Goal: Task Accomplishment & Management: Manage account settings

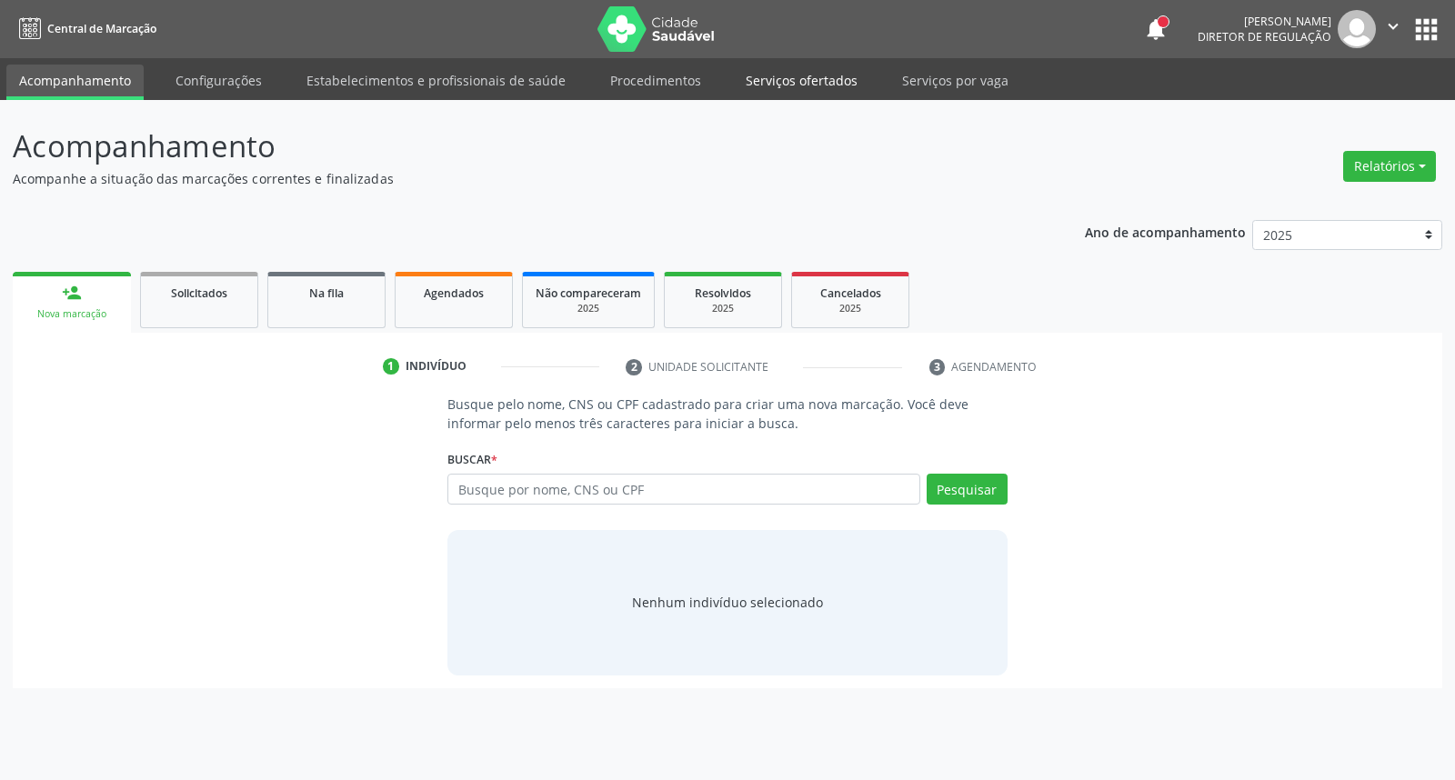
click at [816, 89] on link "Serviços ofertados" at bounding box center [801, 81] width 137 height 32
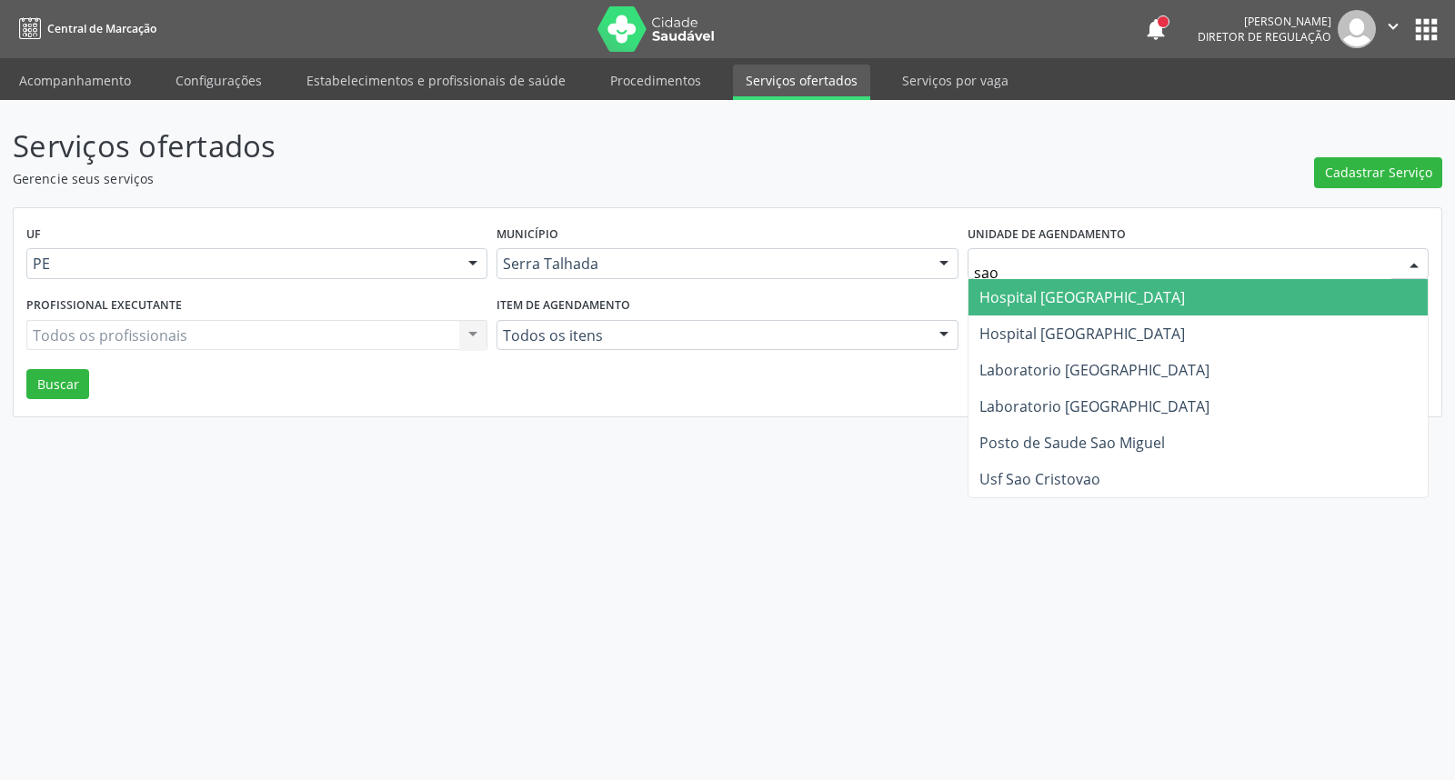
type input "sao f"
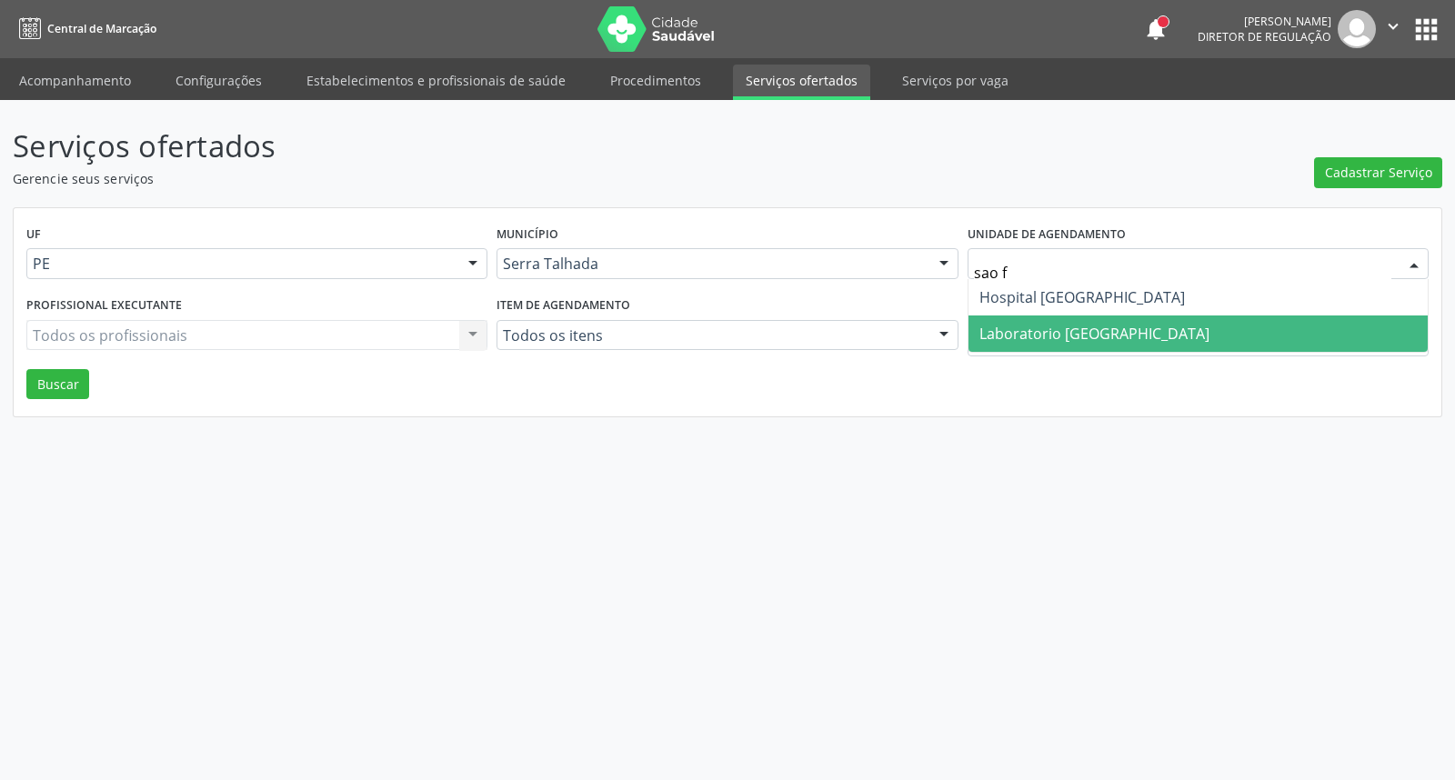
click at [1058, 324] on span "Laboratorio [GEOGRAPHIC_DATA]" at bounding box center [1095, 334] width 230 height 20
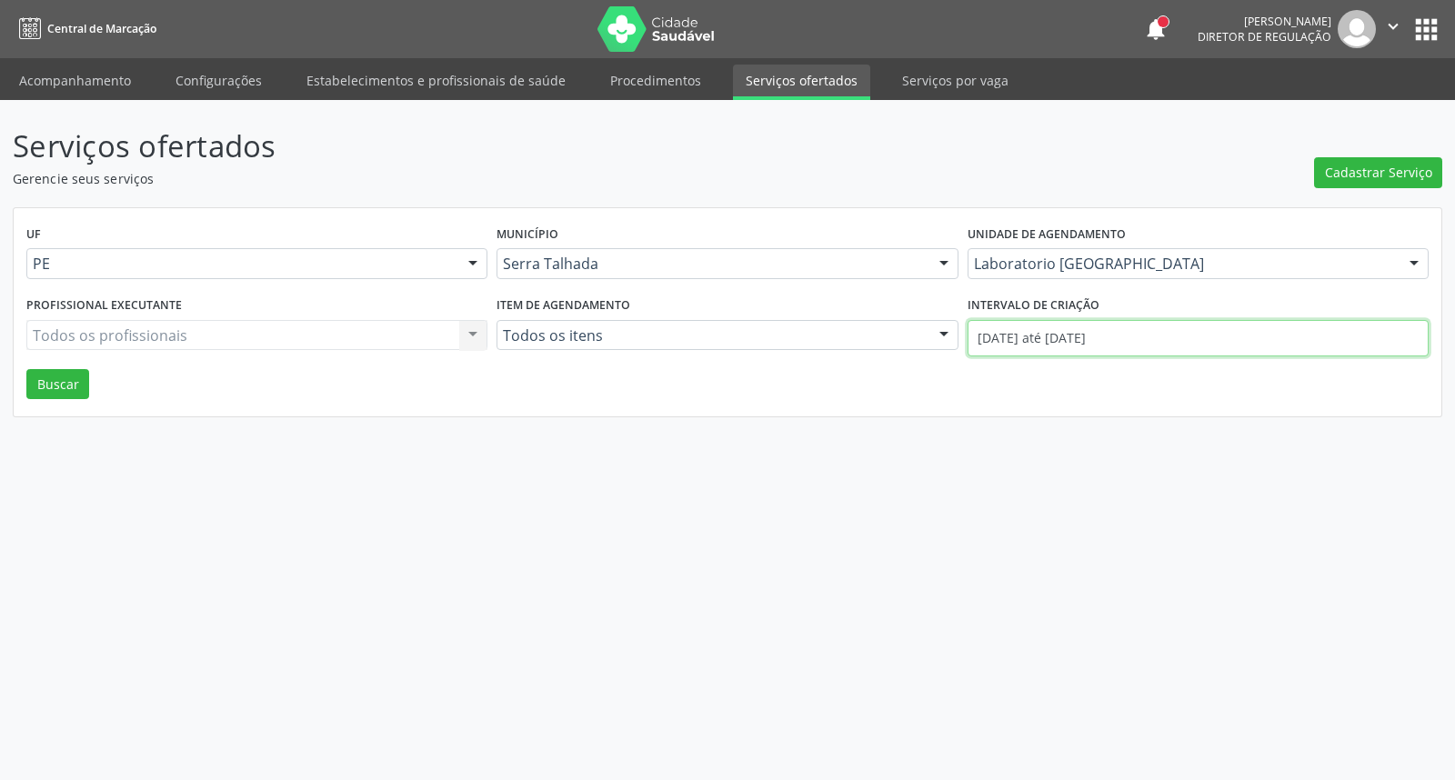
click at [1060, 330] on input "[DATE] até [DATE]" at bounding box center [1198, 338] width 461 height 36
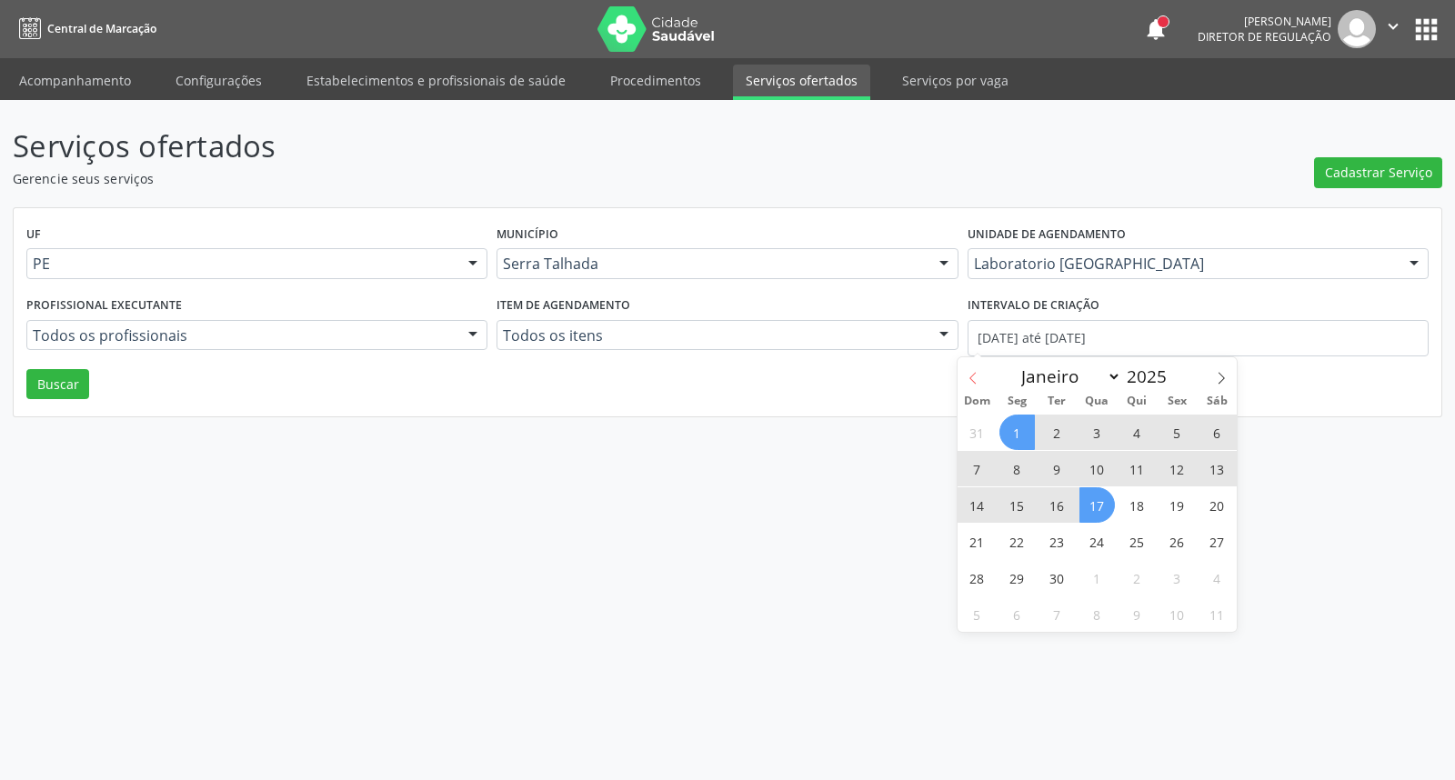
click at [977, 376] on icon at bounding box center [973, 378] width 13 height 13
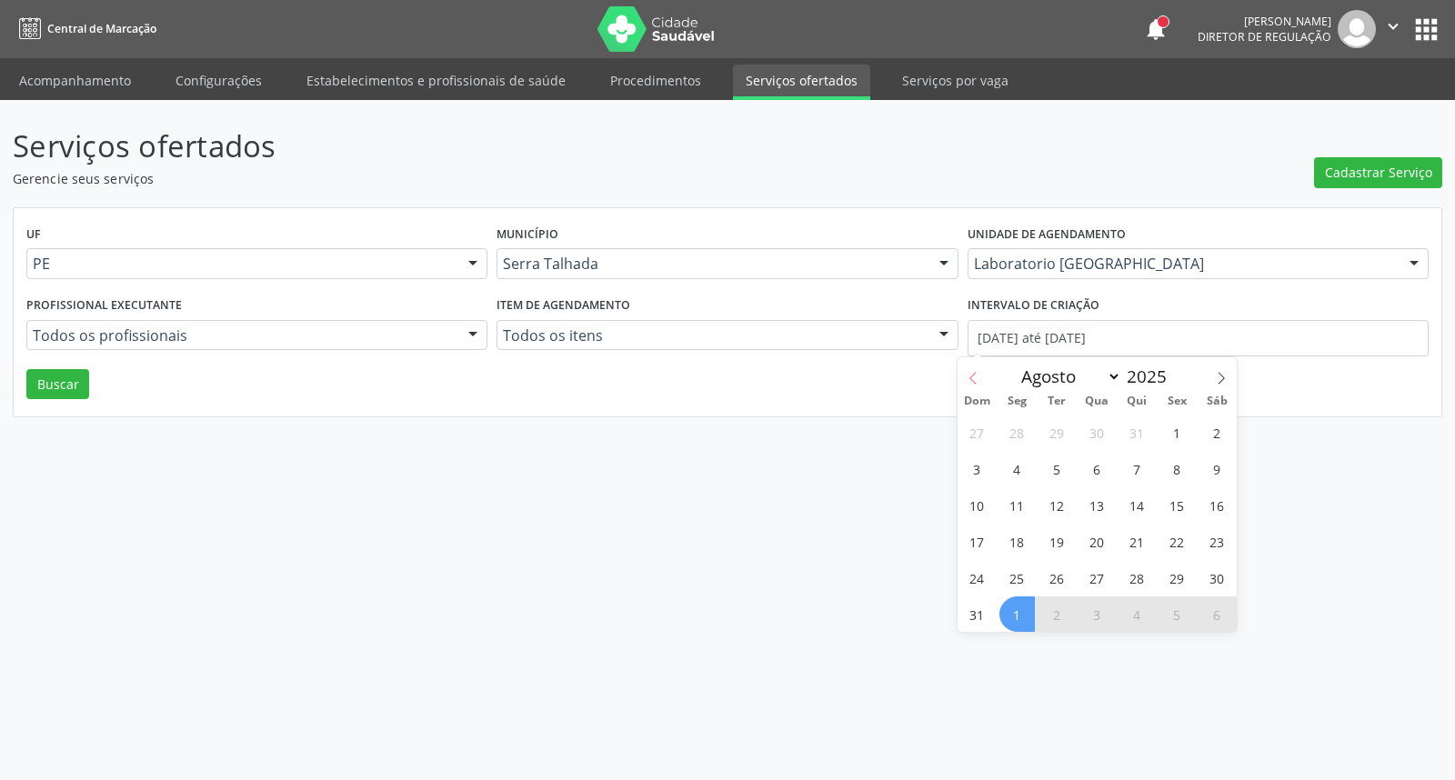
click at [977, 376] on icon at bounding box center [973, 378] width 13 height 13
select select "6"
click at [1014, 497] on span "14" at bounding box center [1017, 505] width 35 height 35
type input "14/07/2025"
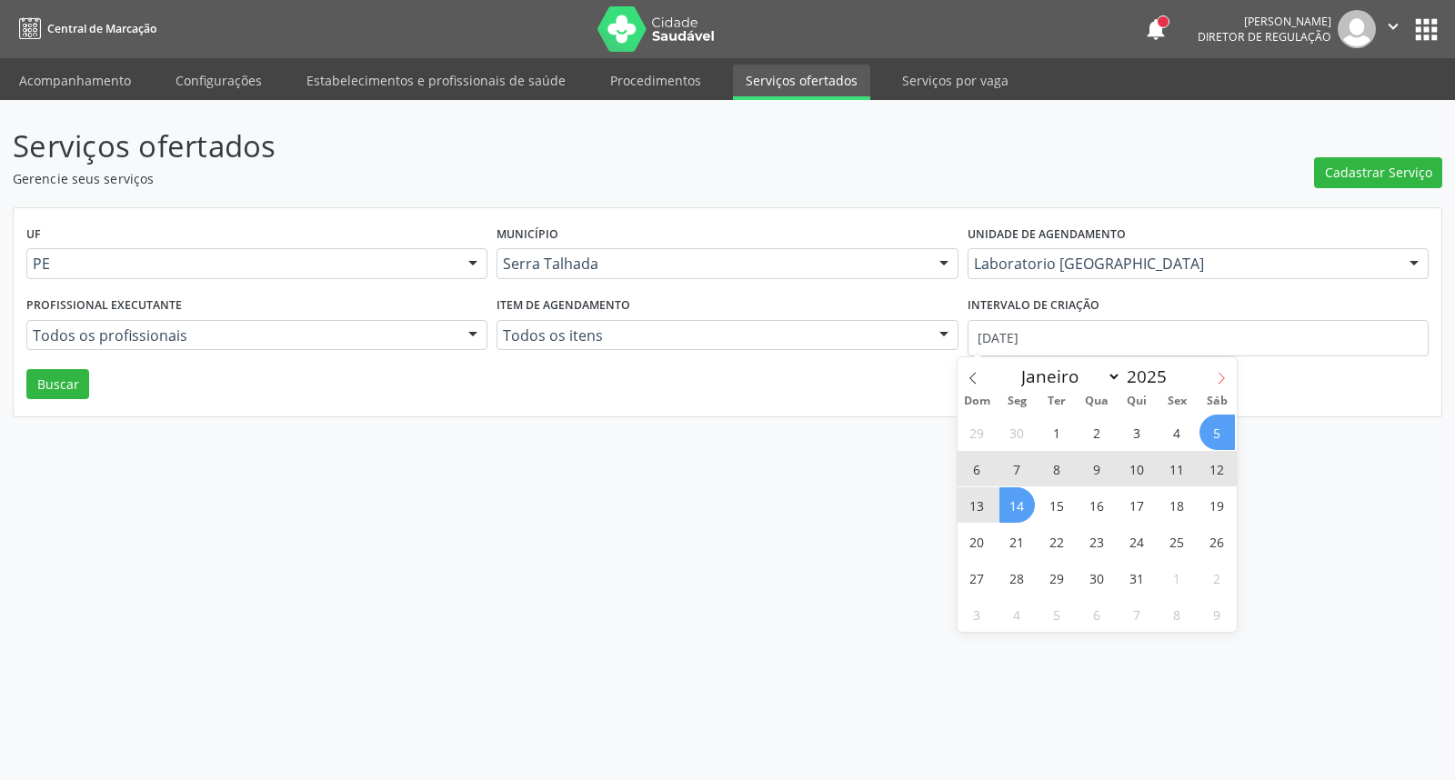
click at [1221, 380] on icon at bounding box center [1221, 378] width 13 height 13
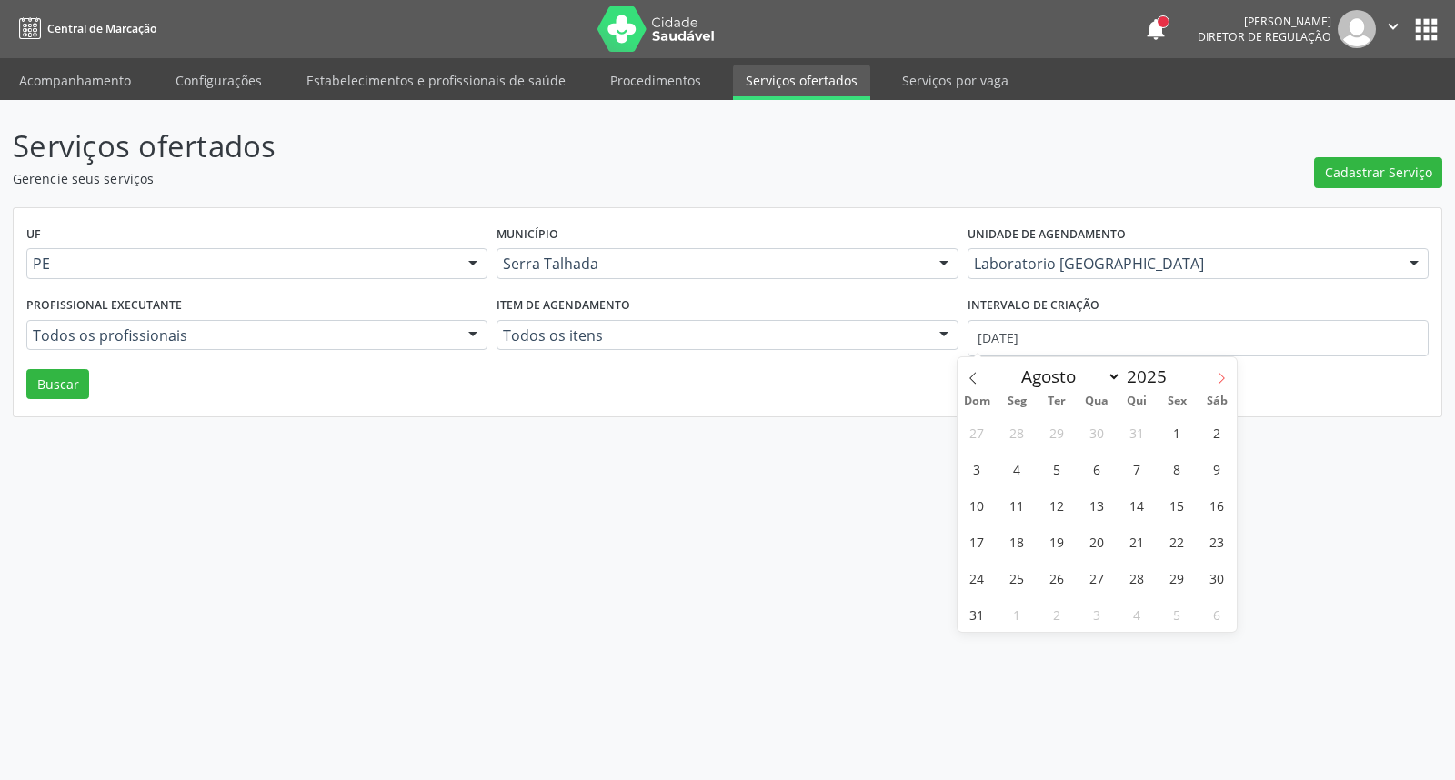
click at [1221, 380] on icon at bounding box center [1221, 378] width 13 height 13
select select "8"
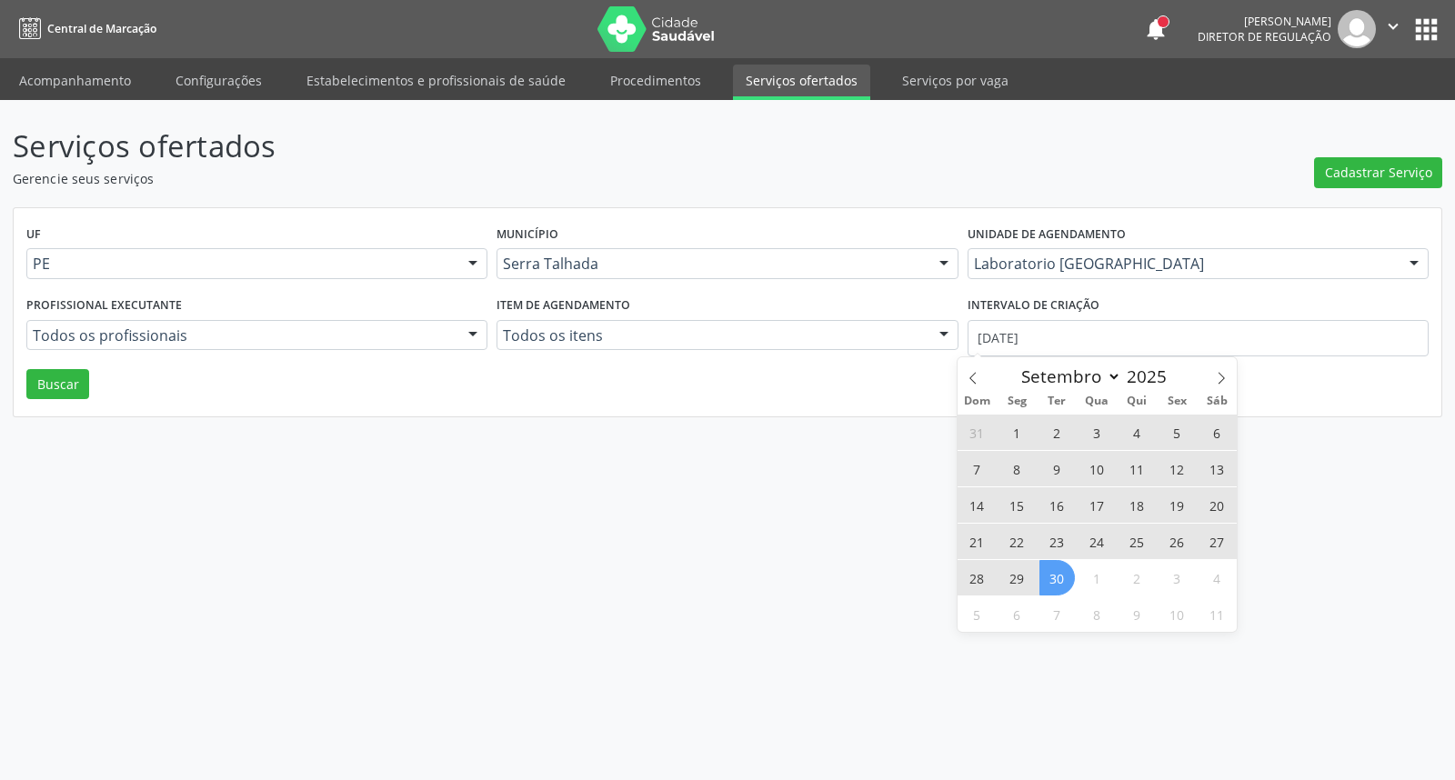
click at [1052, 582] on span "30" at bounding box center [1057, 577] width 35 height 35
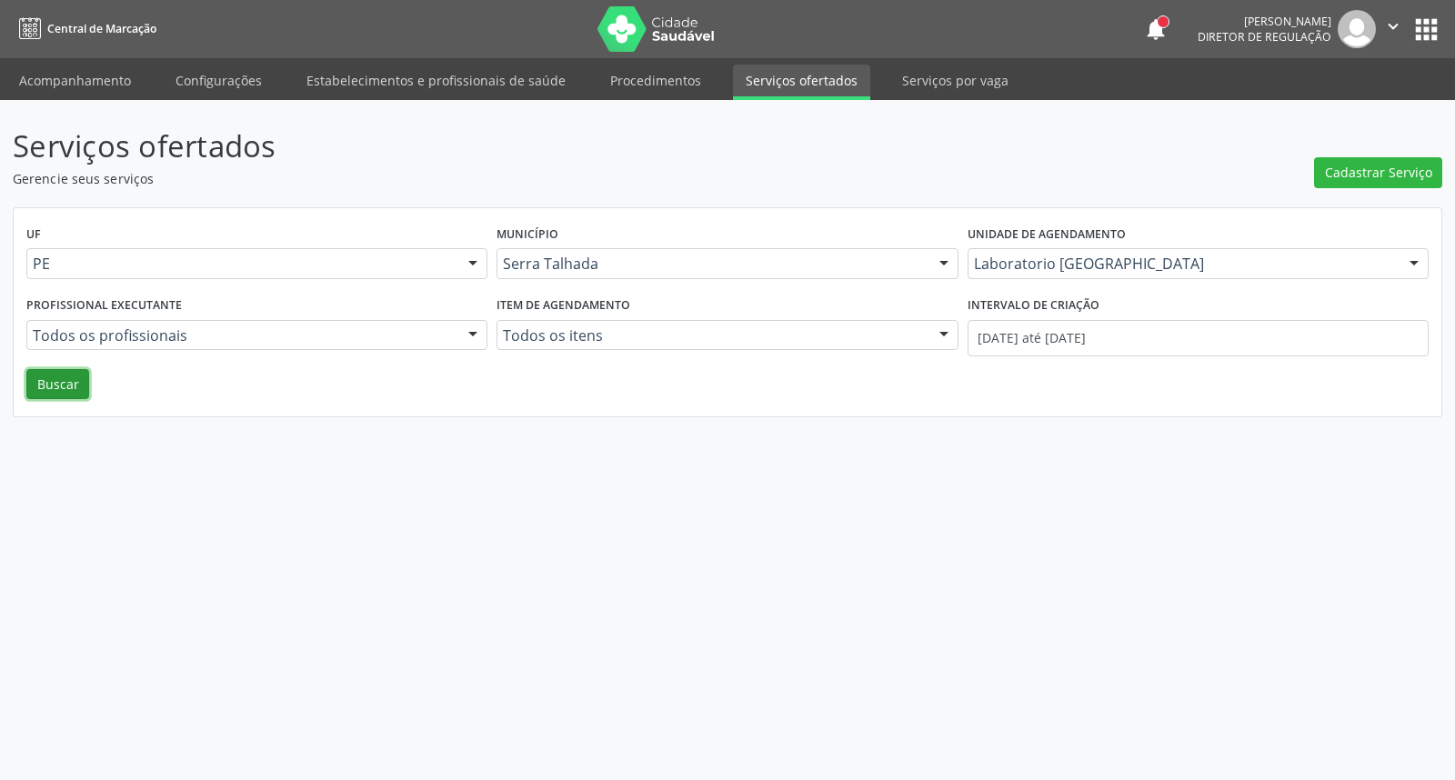
click at [66, 389] on button "Buscar" at bounding box center [57, 384] width 63 height 31
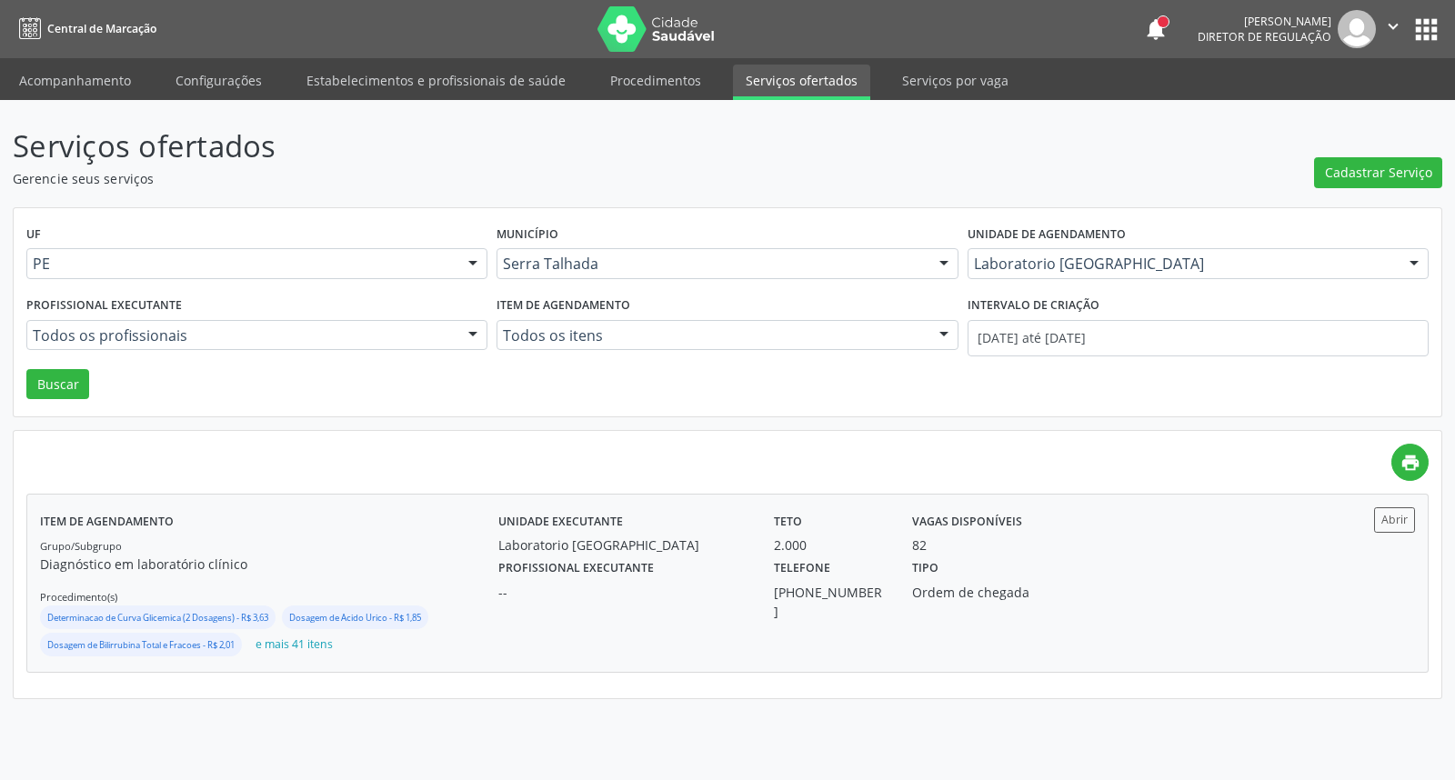
click at [428, 542] on div "Grupo/Subgrupo Diagnóstico em laboratório clínico Procedimento(s) Determinacao …" at bounding box center [269, 598] width 458 height 124
click at [1048, 252] on div "Laboratorio Sao Francisco" at bounding box center [1198, 263] width 461 height 31
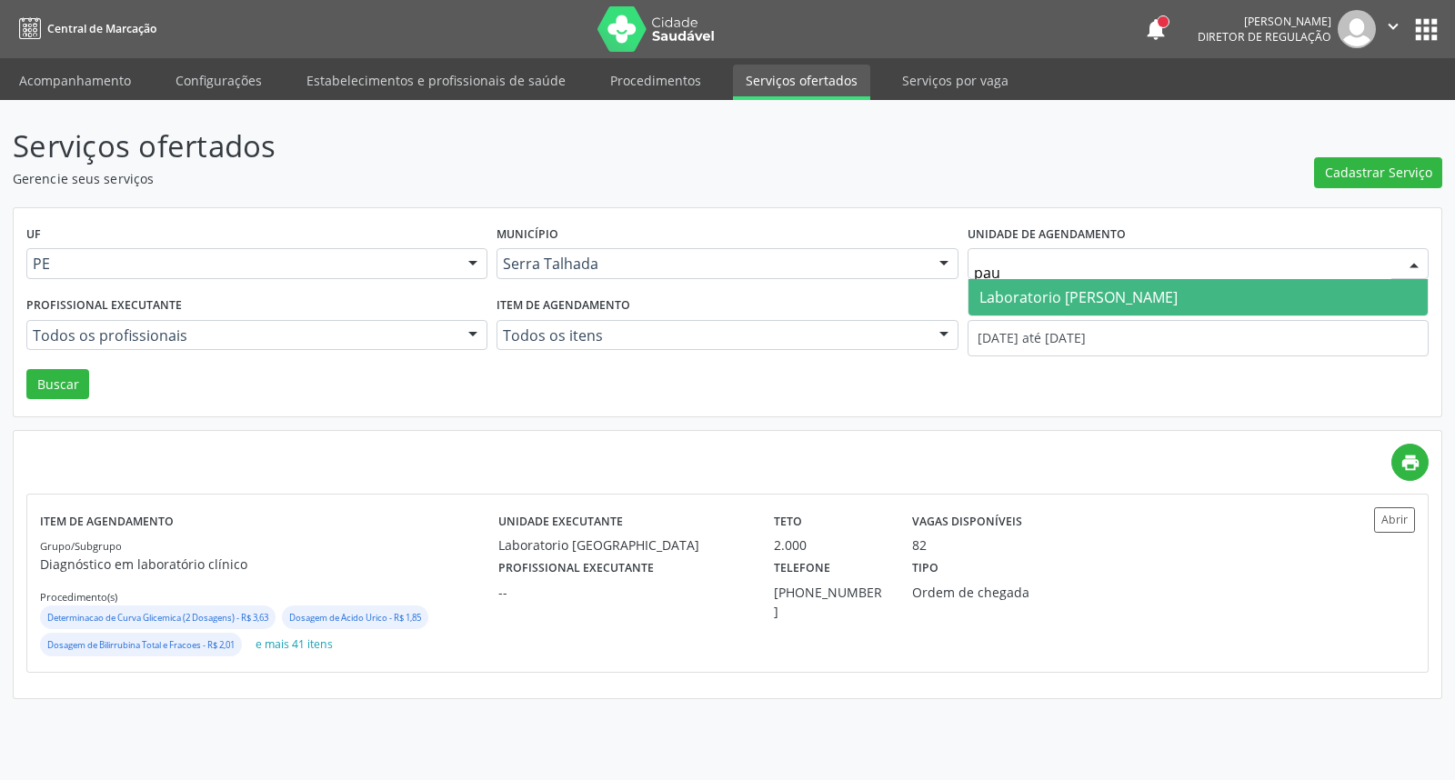
type input "paul"
click at [1040, 289] on span "Laboratorio [PERSON_NAME] [PERSON_NAME]" at bounding box center [1079, 297] width 198 height 20
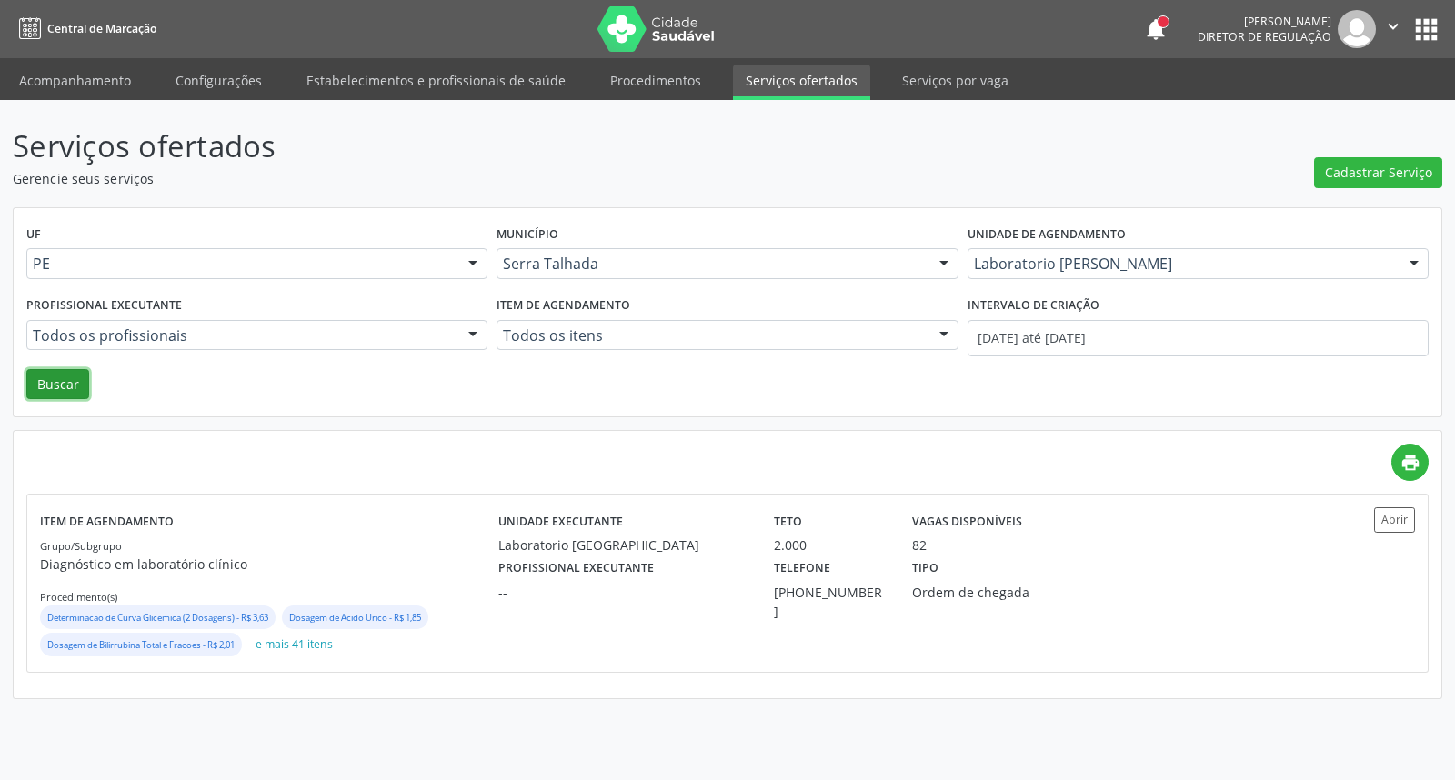
click at [58, 376] on button "Buscar" at bounding box center [57, 384] width 63 height 31
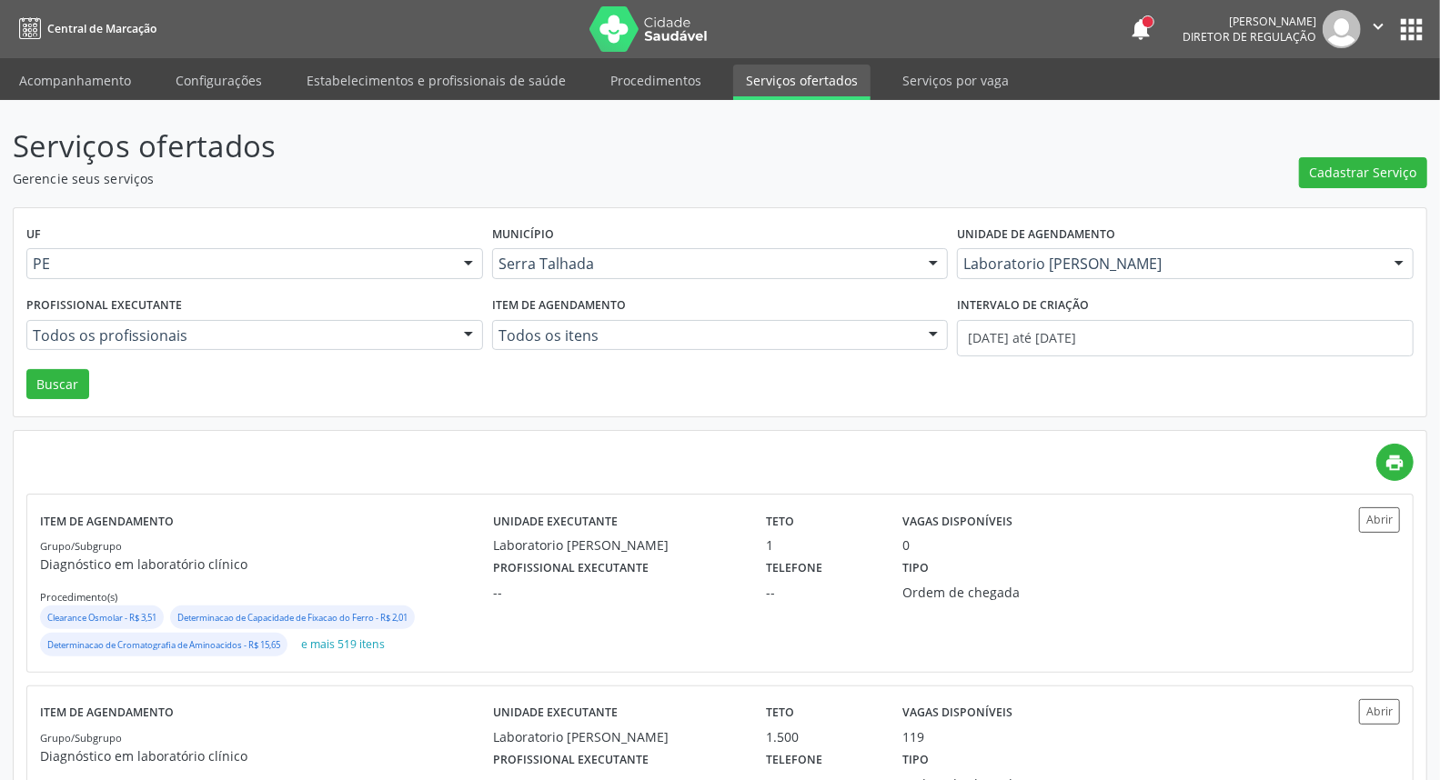
scroll to position [123, 0]
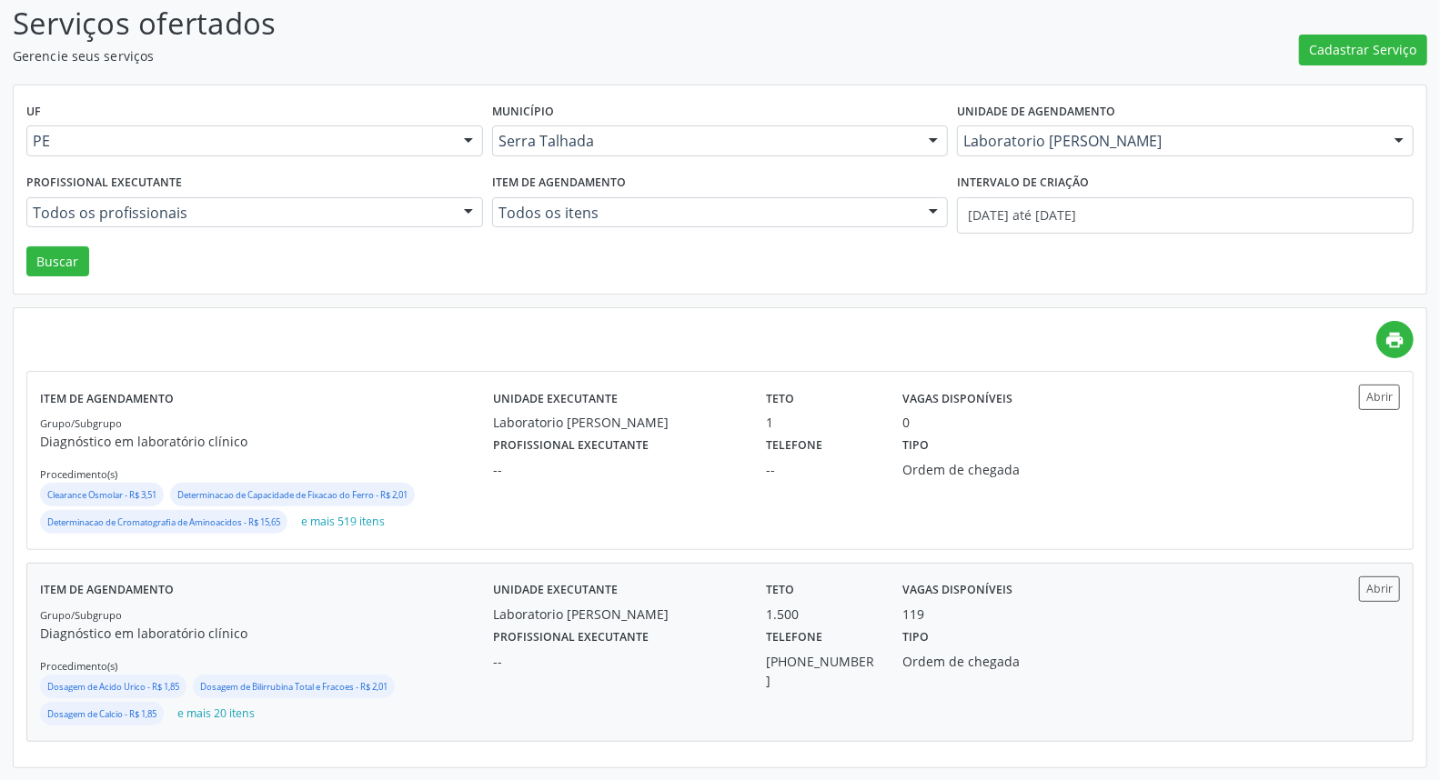
click at [679, 643] on div "Profissional executante --" at bounding box center [616, 657] width 273 height 66
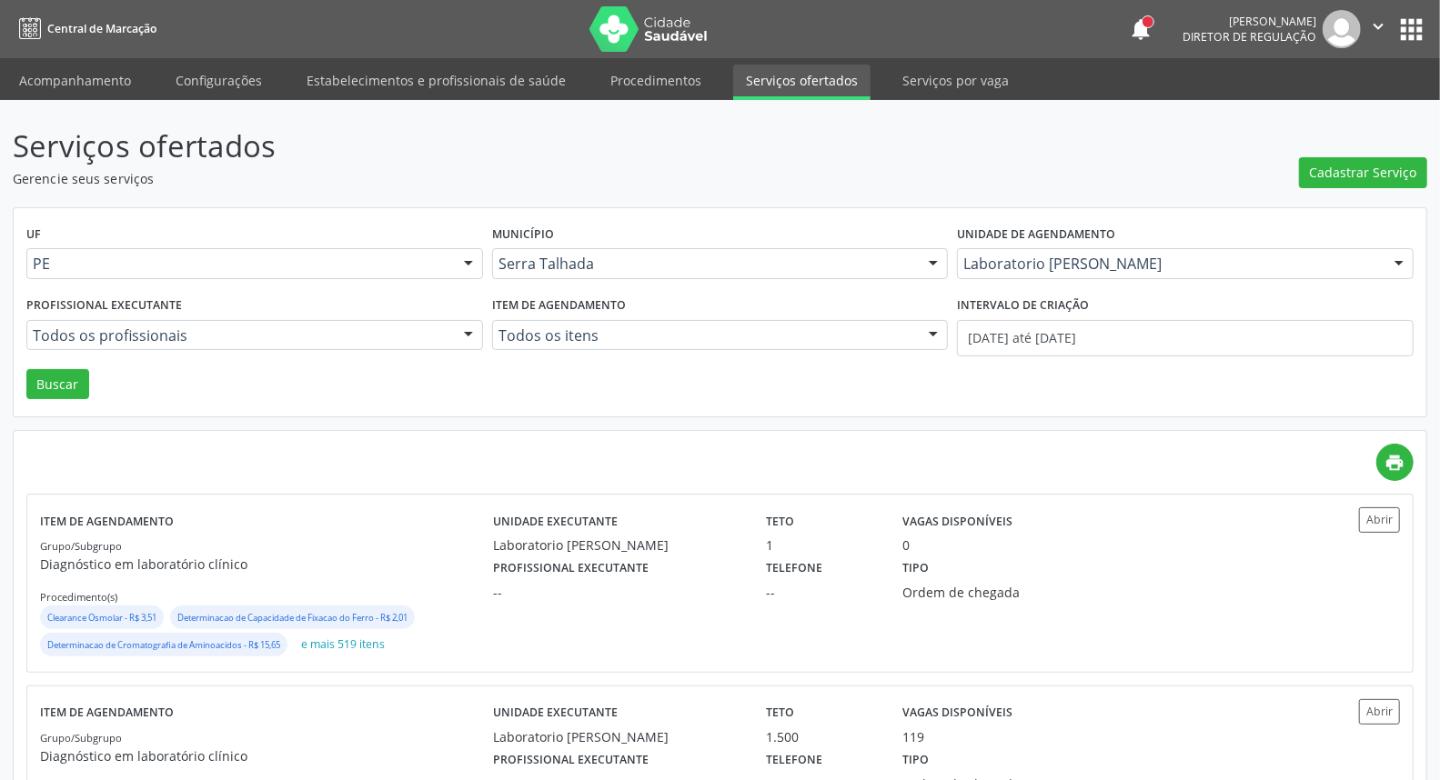
click at [1371, 27] on icon "" at bounding box center [1378, 26] width 20 height 20
click at [1314, 115] on link "Sair" at bounding box center [1332, 110] width 126 height 25
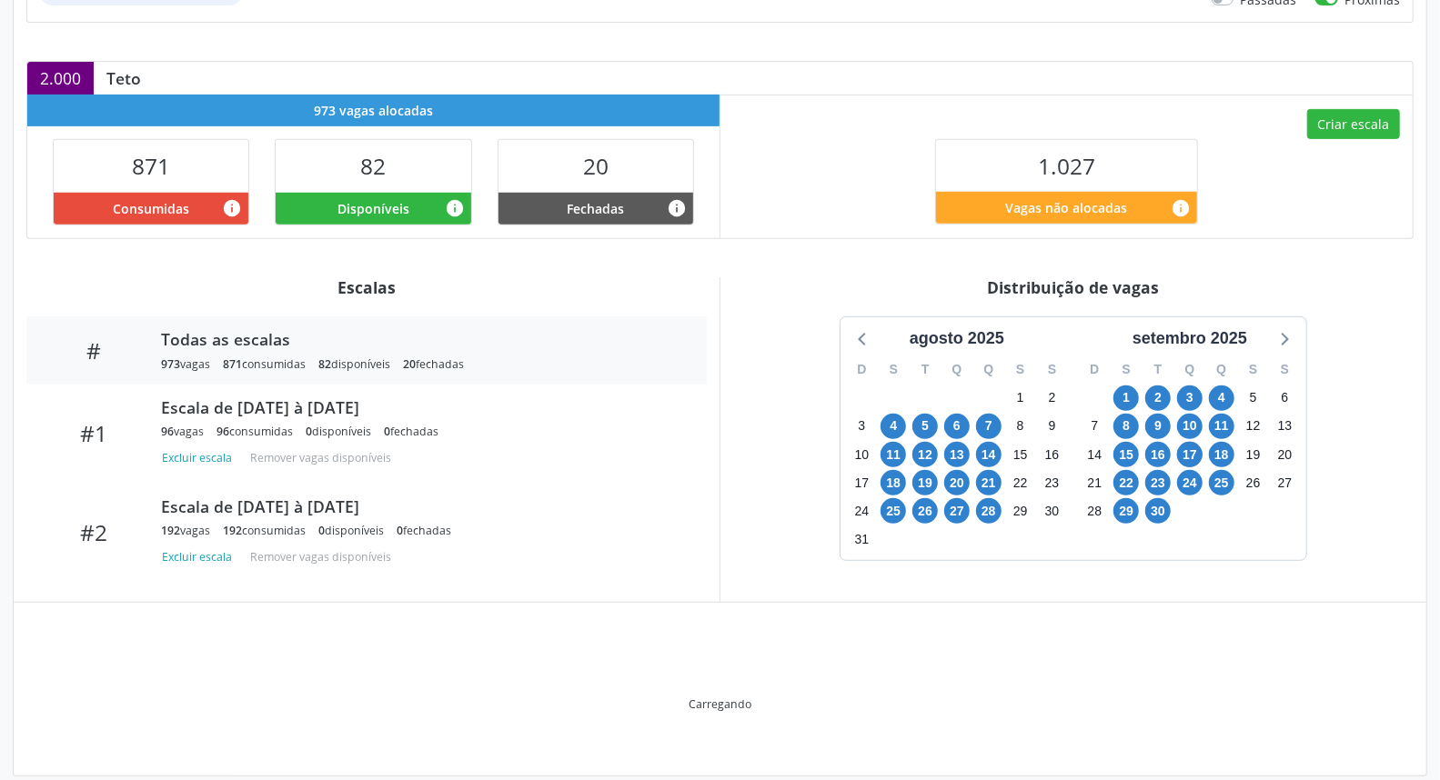
scroll to position [426, 0]
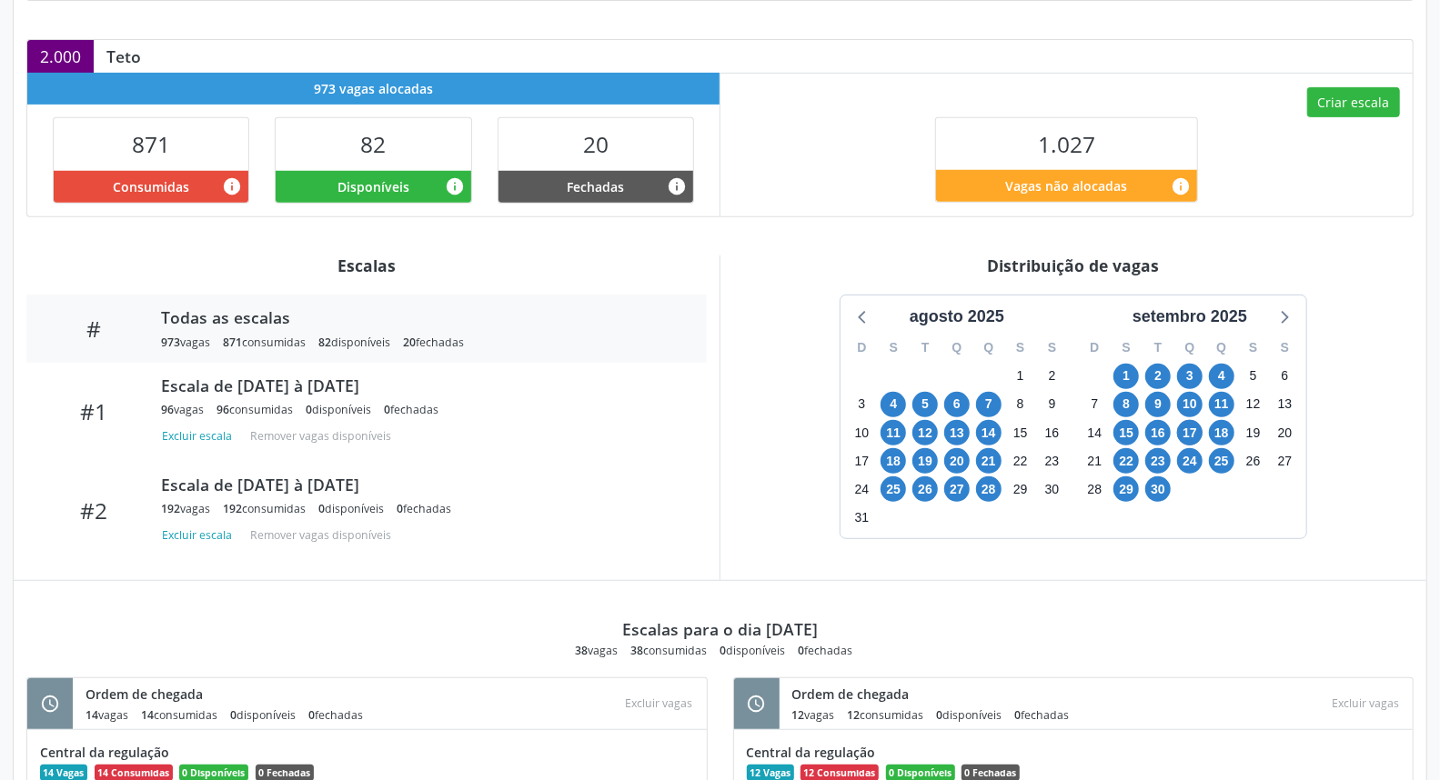
click at [1039, 589] on div "Escalas para o dia 17/09/2025 38 vagas 38 consumidas 0 disponíveis 0 fechadas" at bounding box center [719, 619] width 1387 height 77
click at [1120, 468] on span "22" at bounding box center [1125, 460] width 25 height 25
click at [1121, 453] on span "22" at bounding box center [1125, 460] width 25 height 25
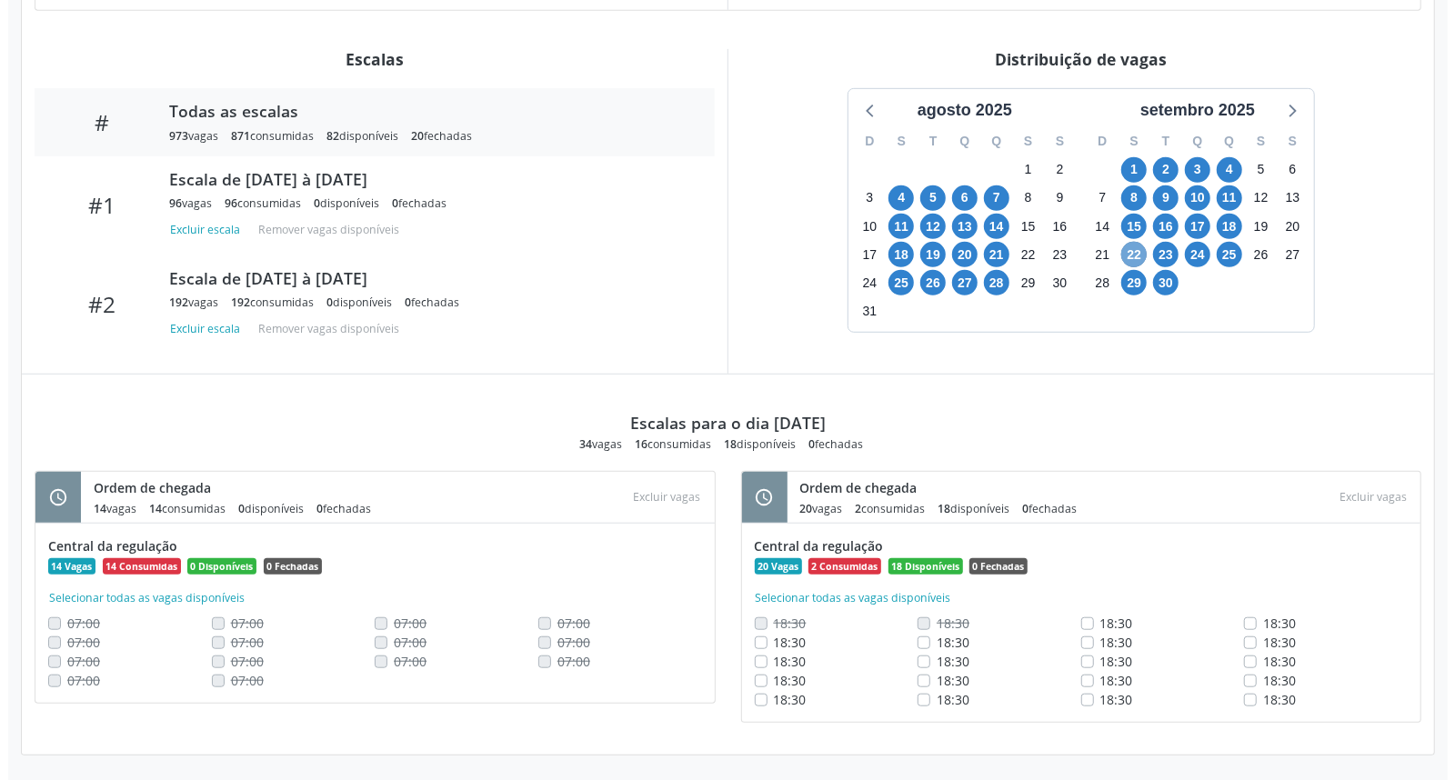
scroll to position [228, 0]
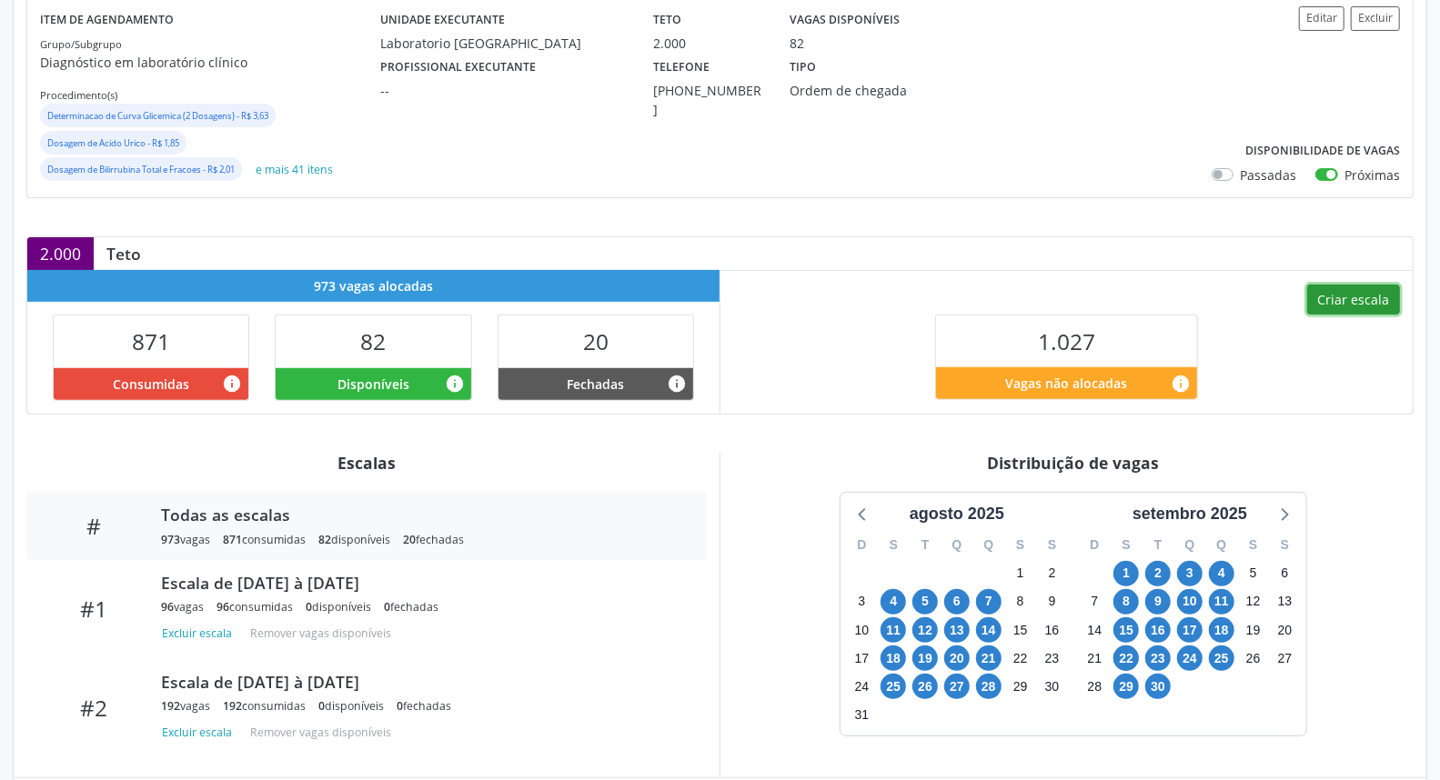
click at [1317, 295] on button "Criar escala" at bounding box center [1353, 300] width 93 height 31
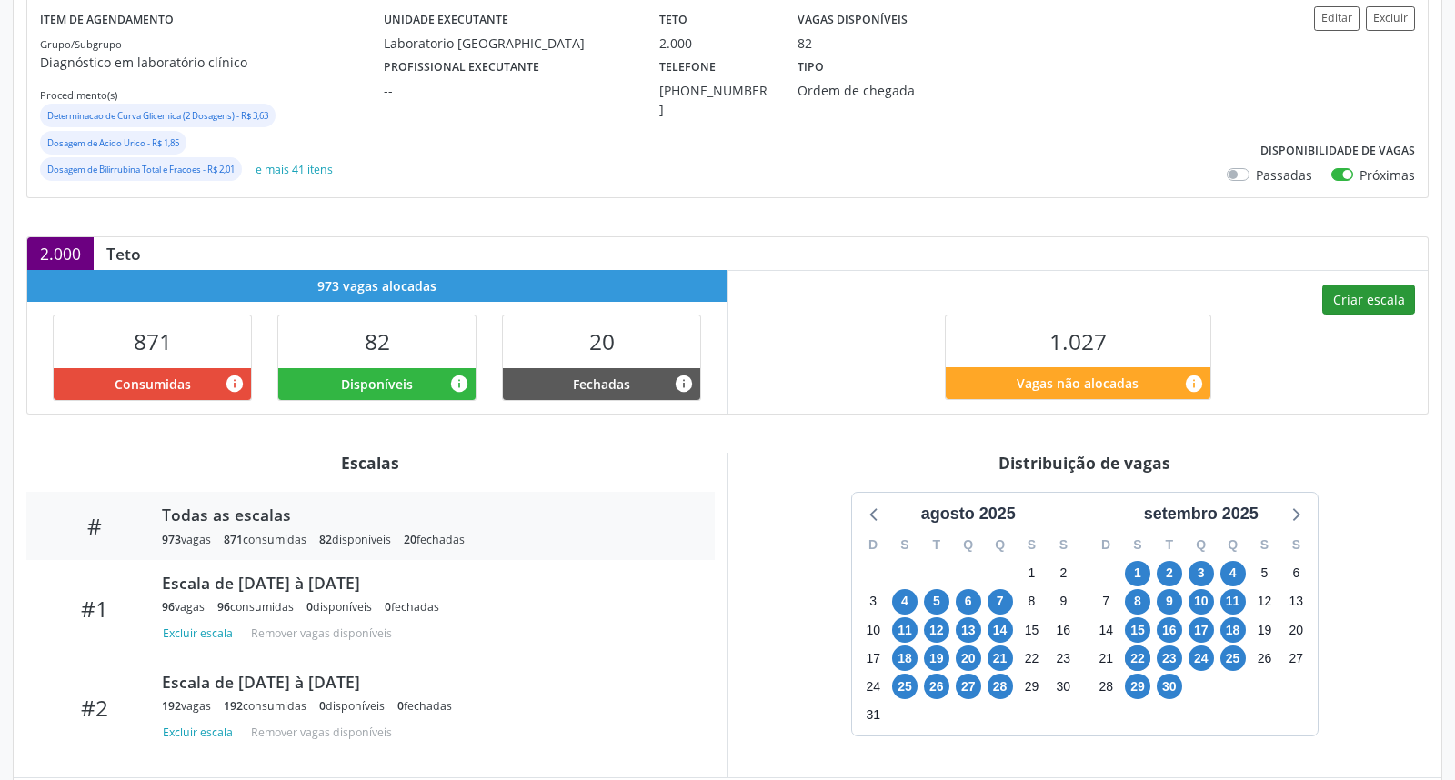
select select "8"
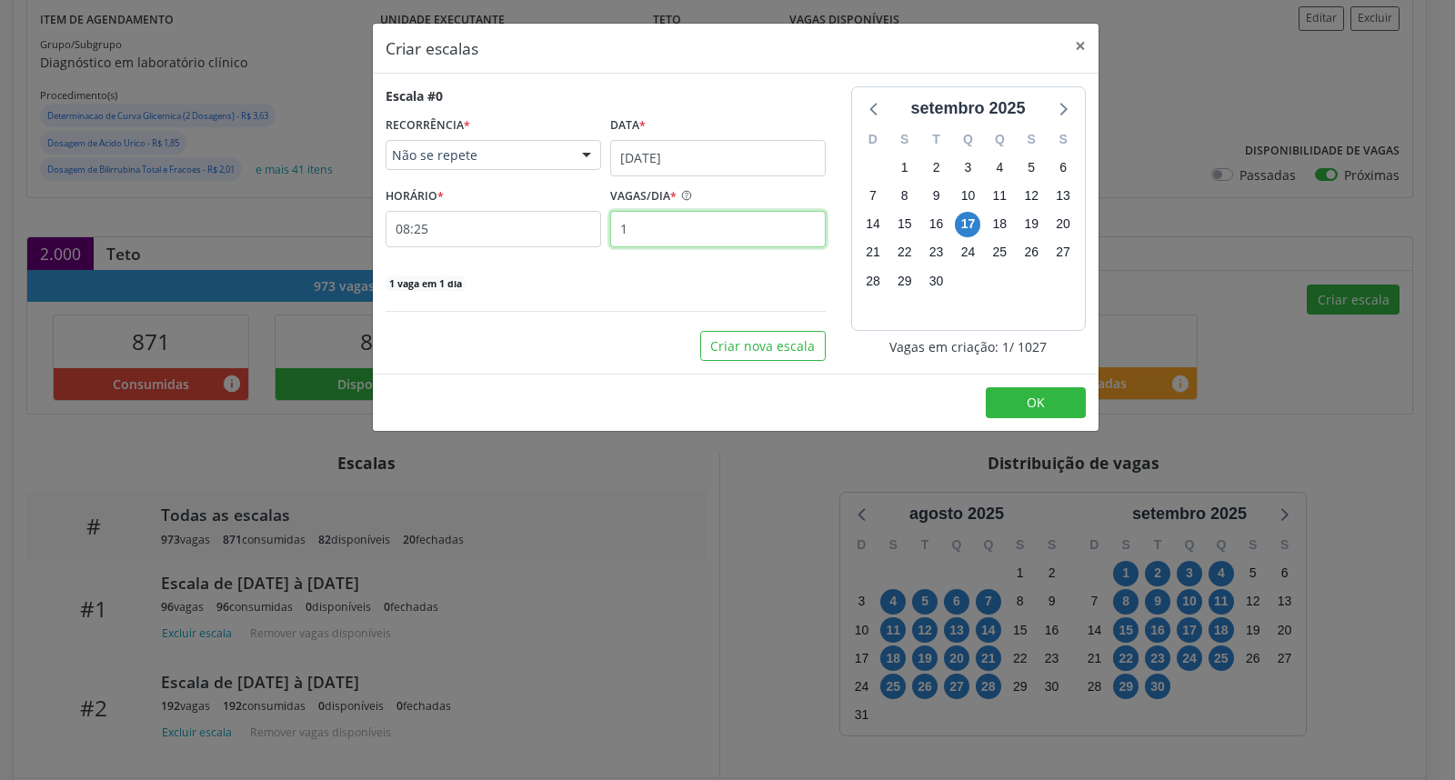
click at [657, 241] on input "1" at bounding box center [718, 229] width 216 height 36
type input "9"
click at [652, 167] on input "[DATE]" at bounding box center [718, 158] width 216 height 36
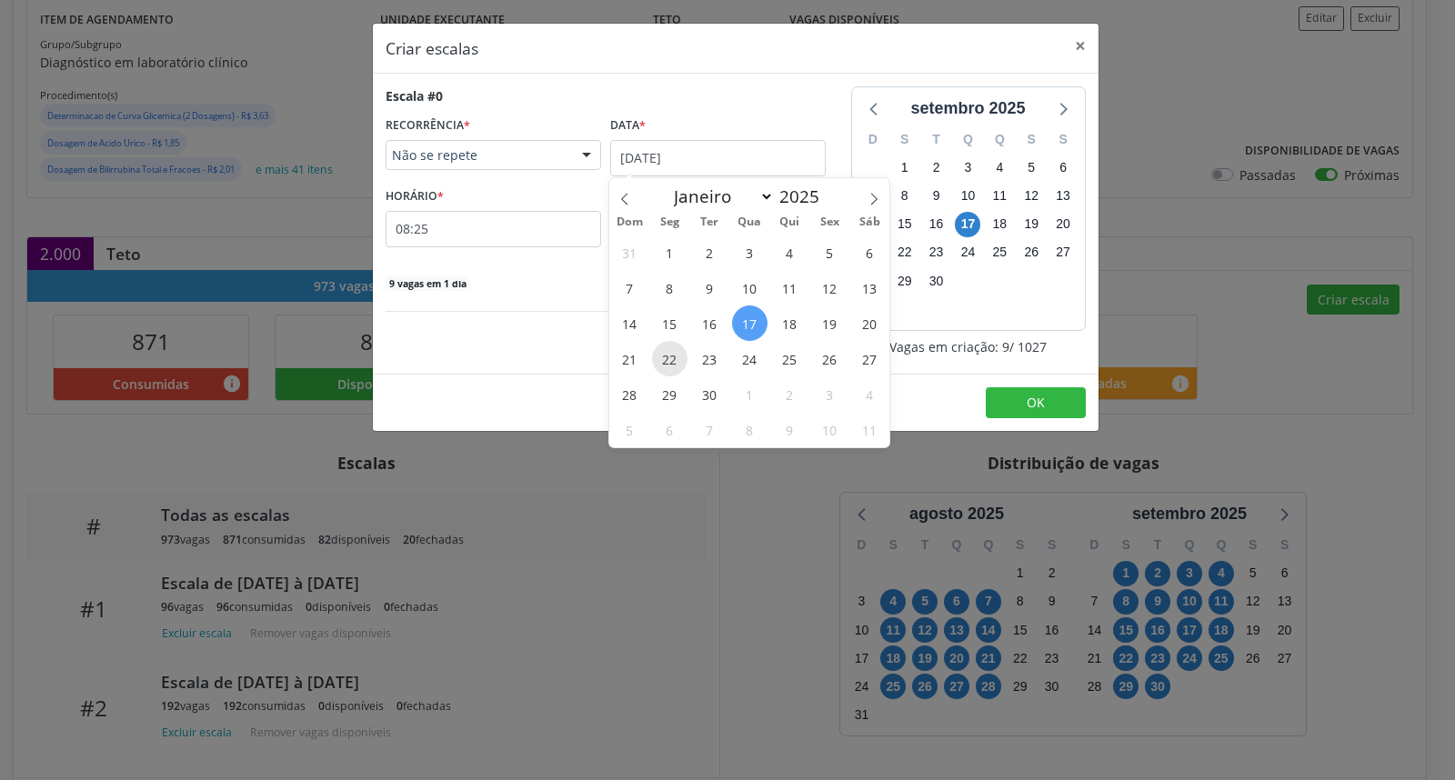
click at [668, 358] on span "22" at bounding box center [669, 358] width 35 height 35
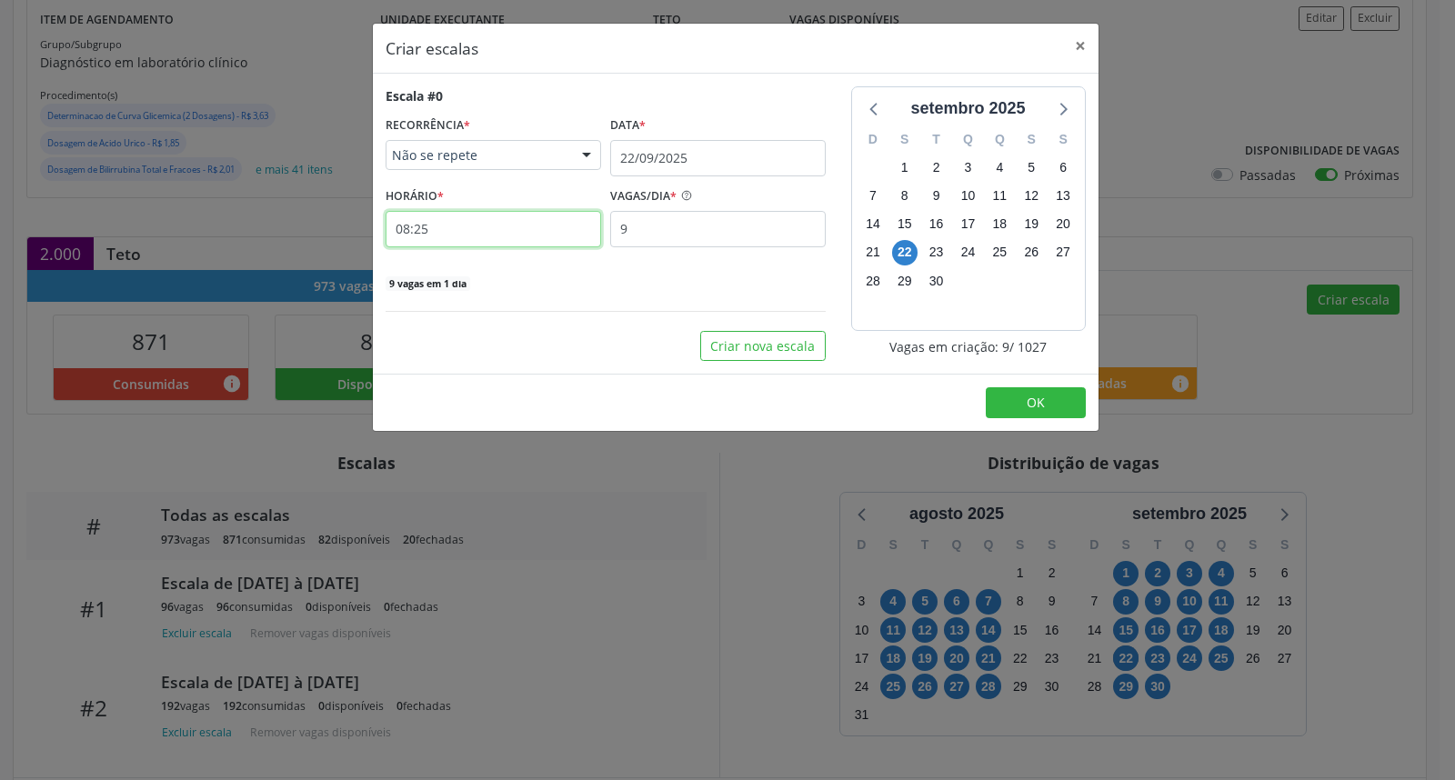
click at [534, 230] on input "08:25" at bounding box center [494, 229] width 216 height 36
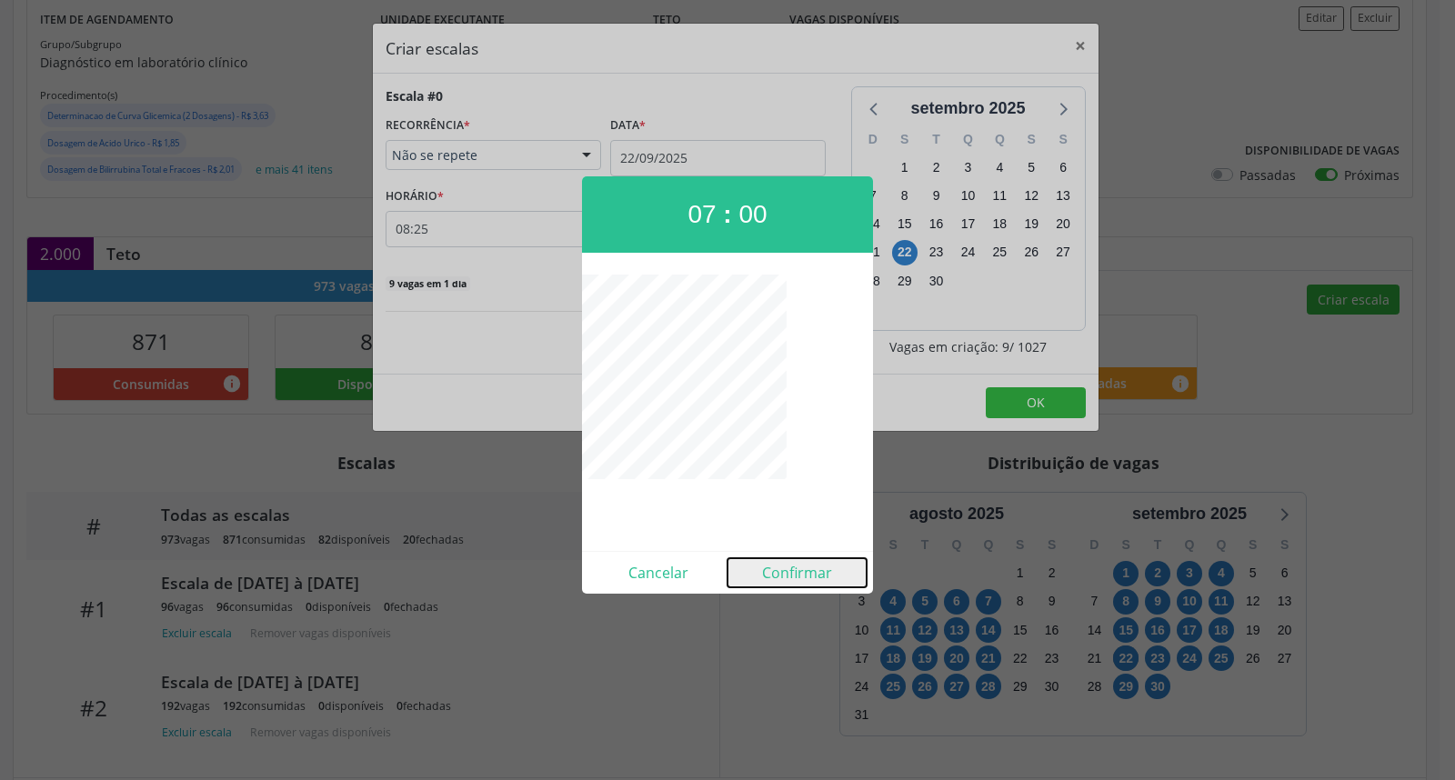
click at [794, 566] on button "Confirmar" at bounding box center [797, 573] width 139 height 29
type input "07:00"
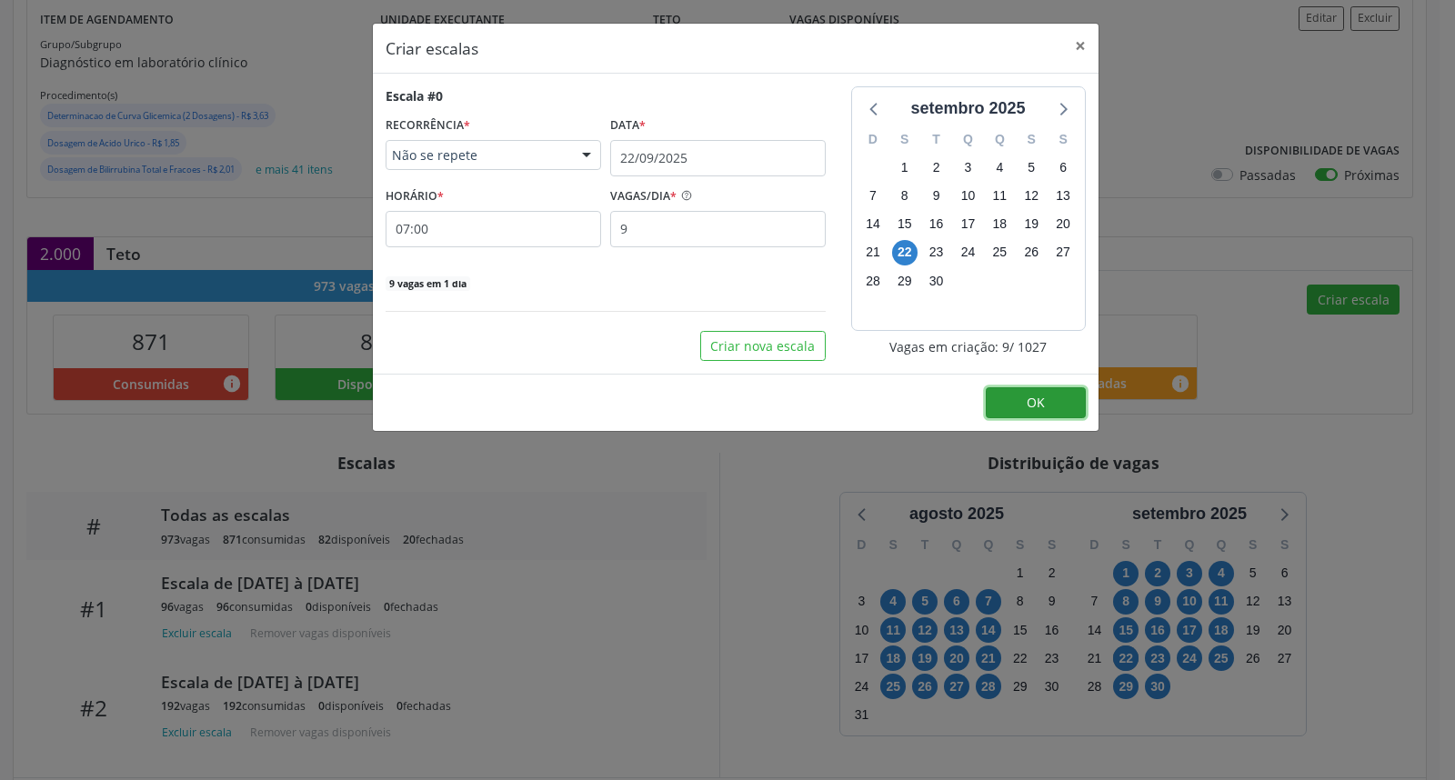
click at [1011, 388] on button "OK" at bounding box center [1036, 403] width 100 height 31
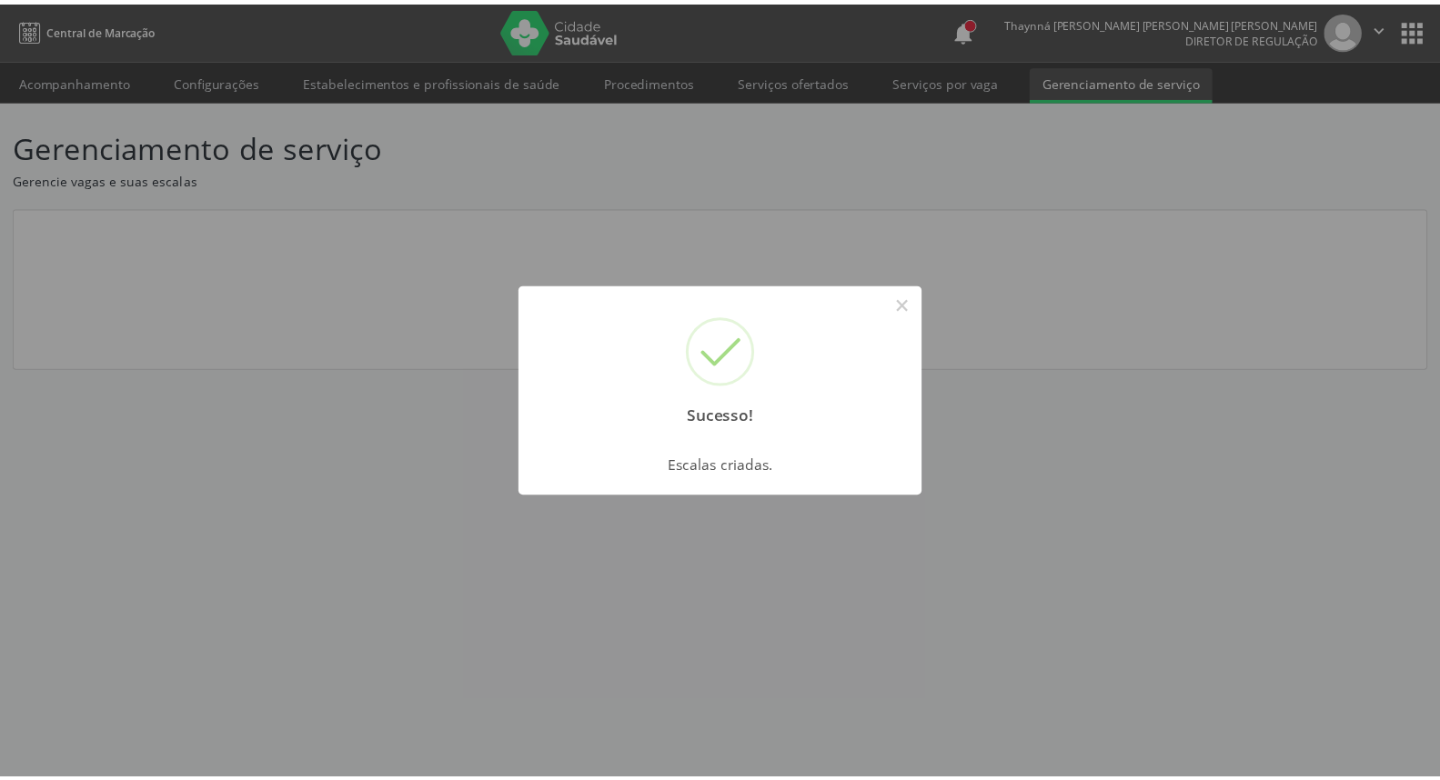
scroll to position [0, 0]
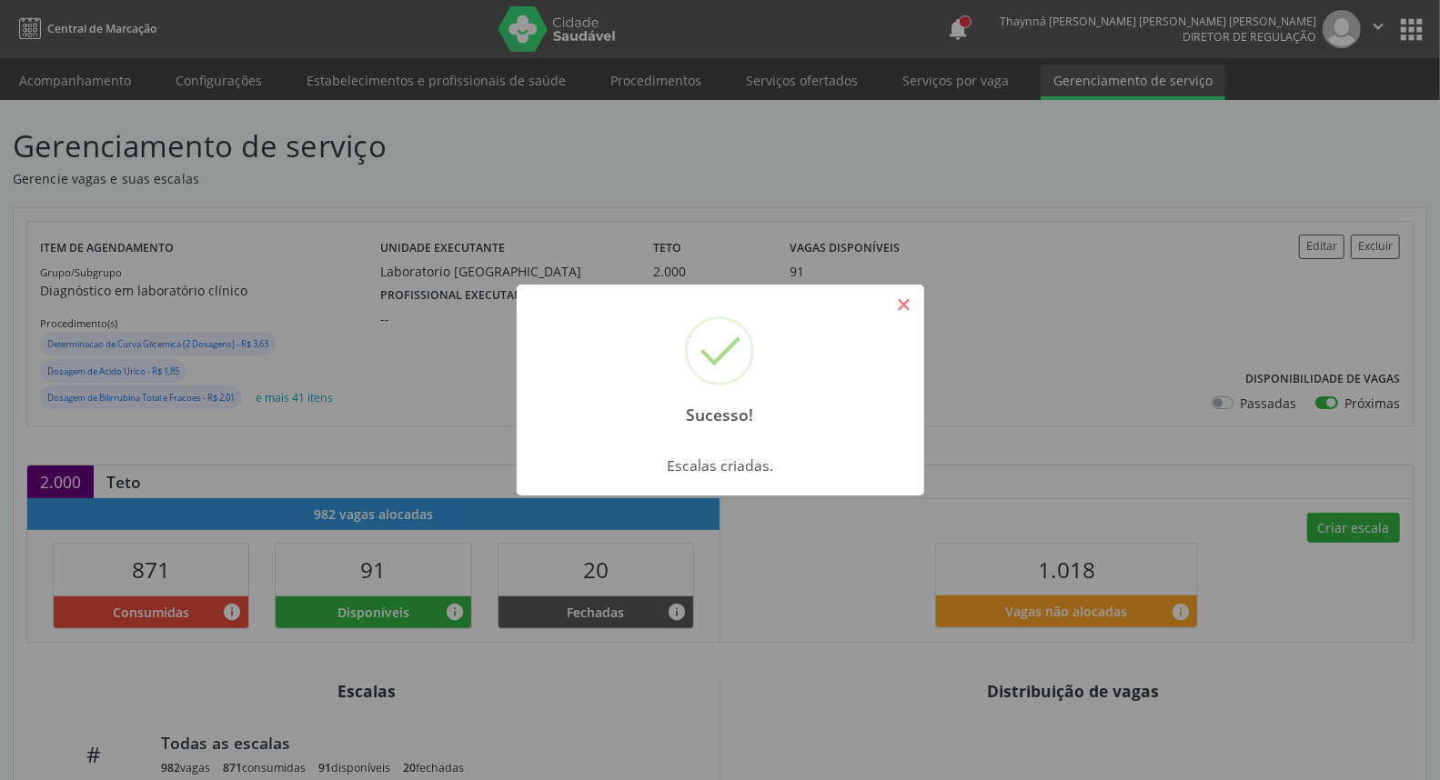
click at [907, 309] on button "×" at bounding box center [904, 304] width 31 height 31
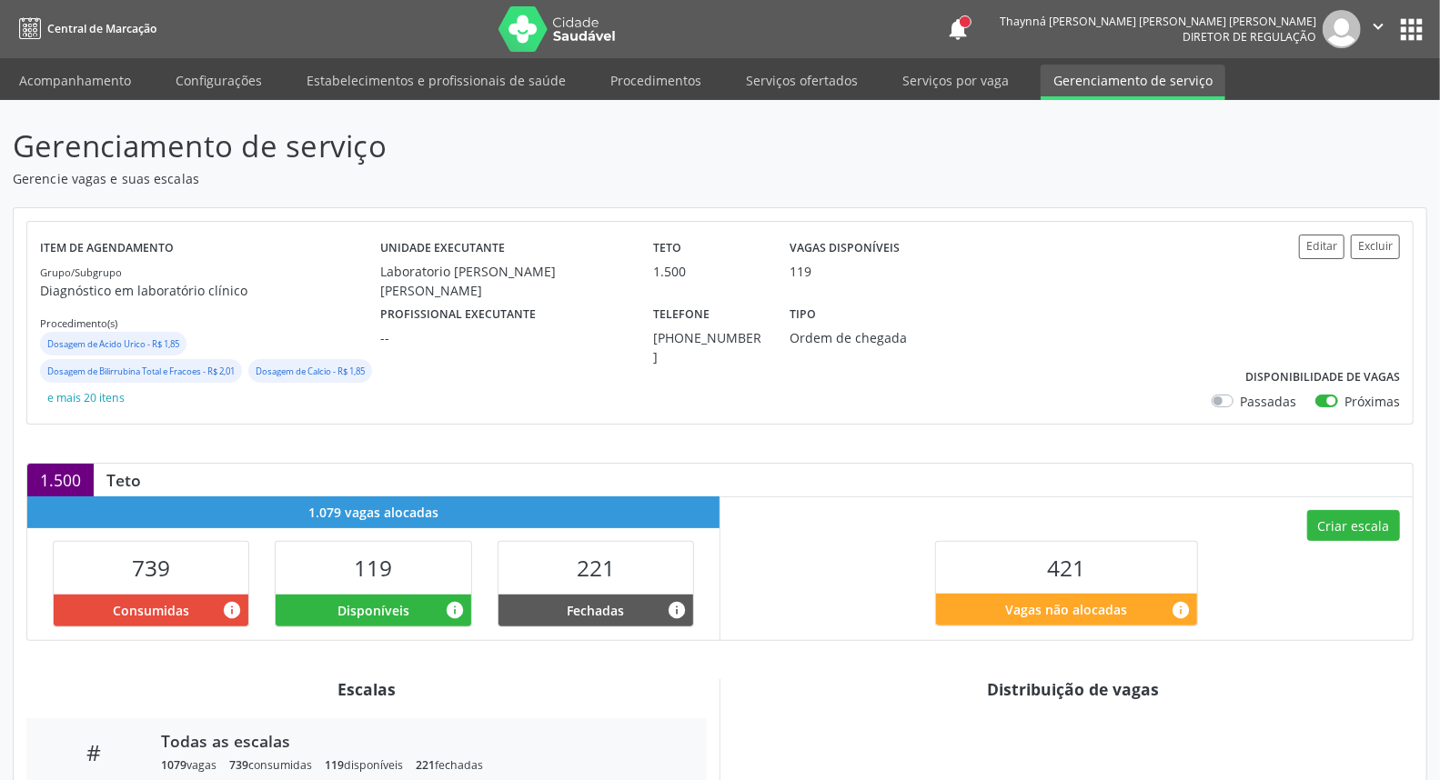
scroll to position [237, 0]
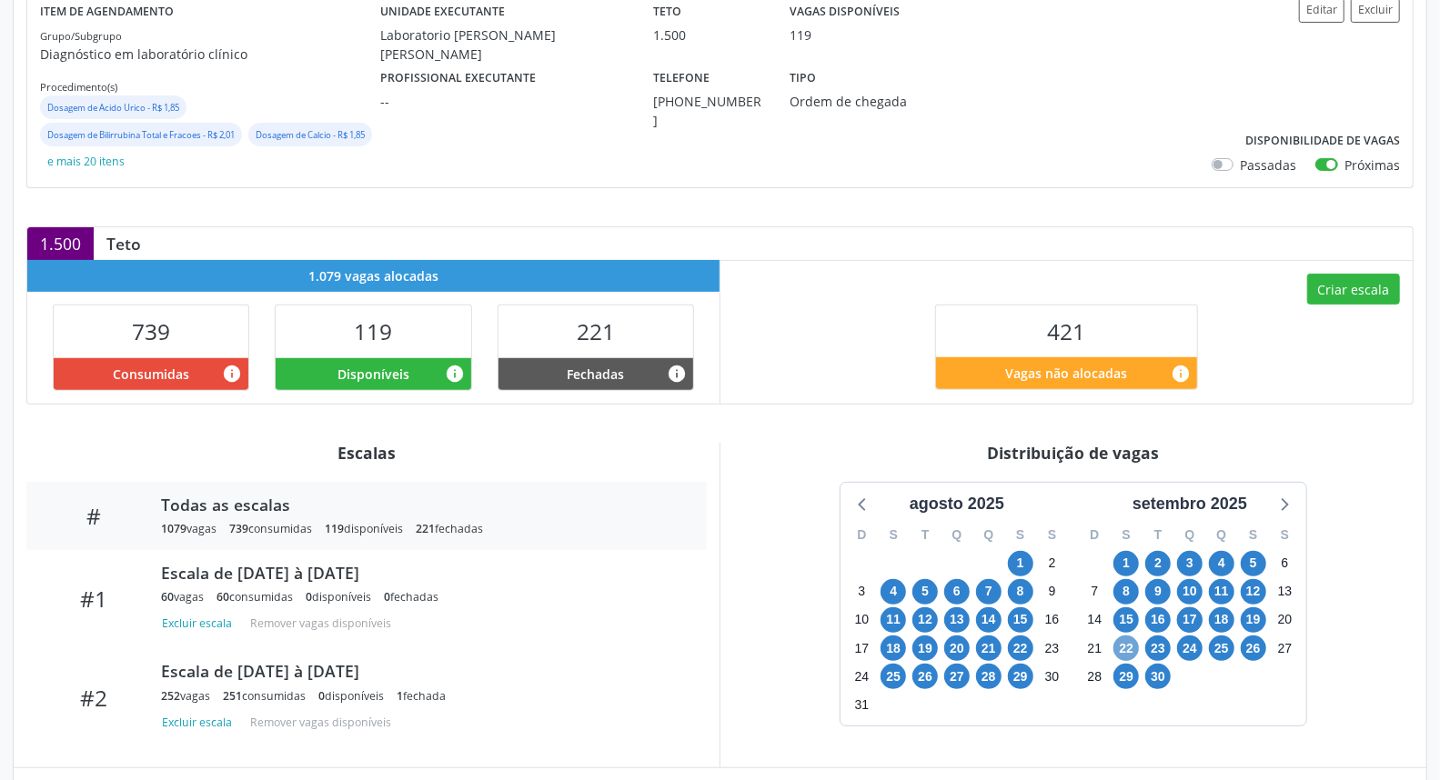
click at [1123, 646] on span "22" at bounding box center [1125, 648] width 25 height 25
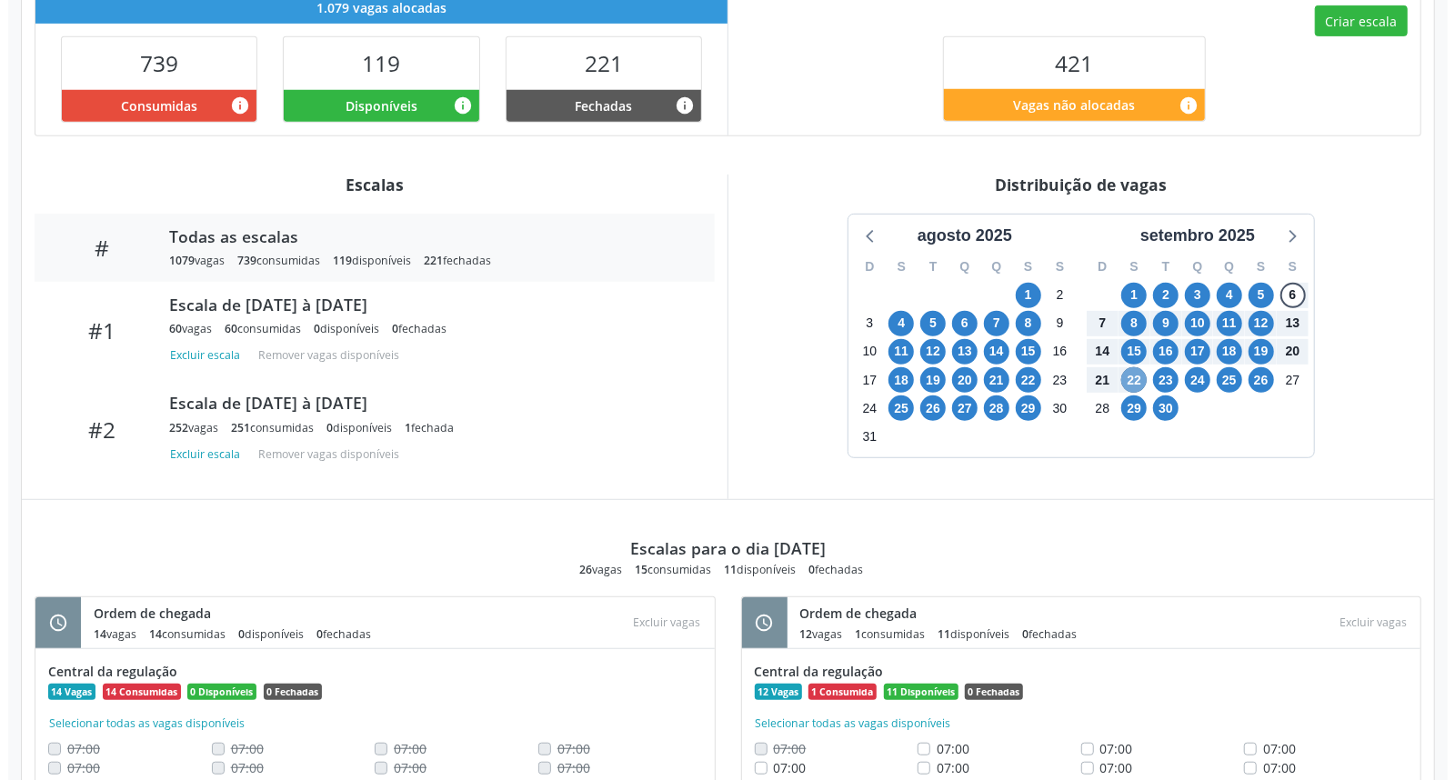
scroll to position [202, 0]
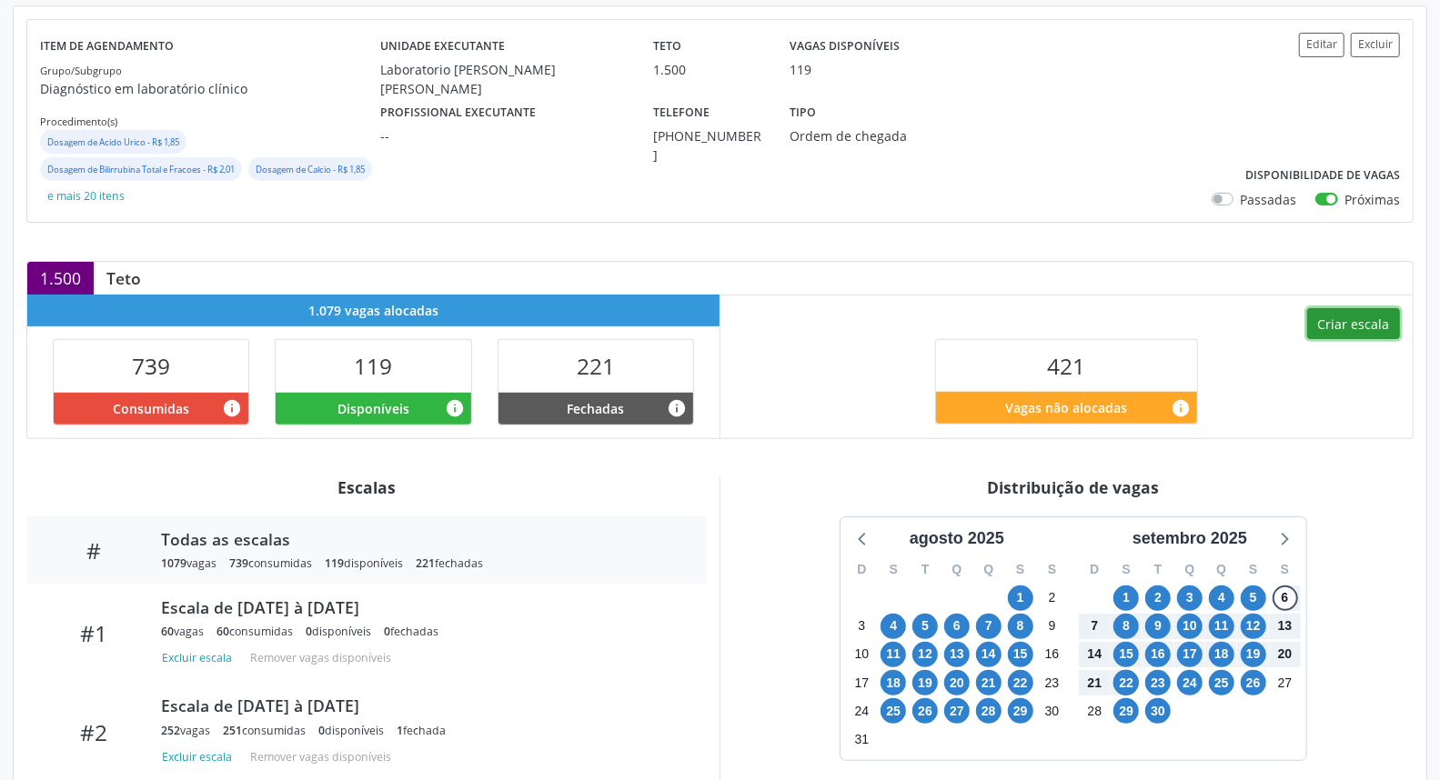
click at [1341, 329] on button "Criar escala" at bounding box center [1353, 323] width 93 height 31
select select "8"
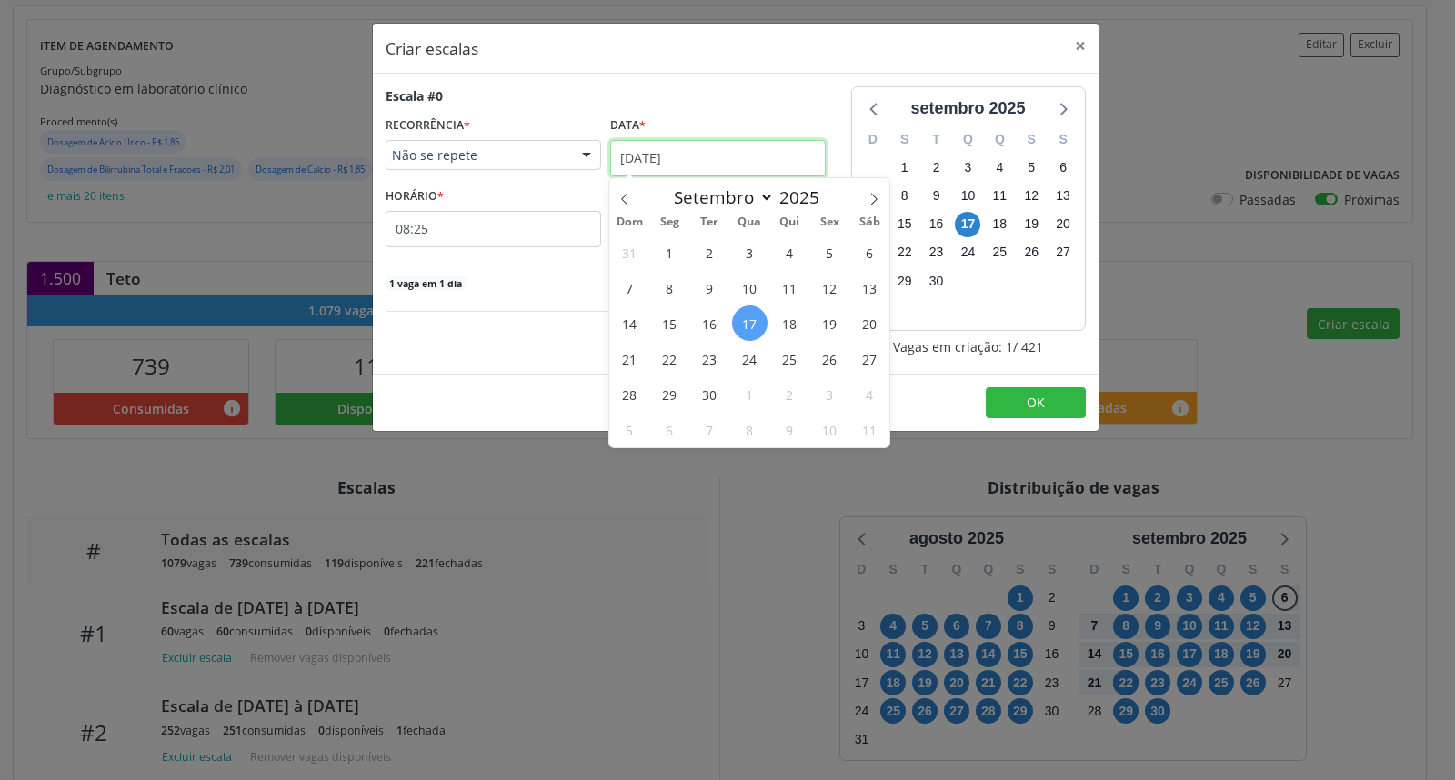
click at [810, 157] on input "[DATE]" at bounding box center [718, 158] width 216 height 36
click at [667, 367] on span "22" at bounding box center [669, 358] width 35 height 35
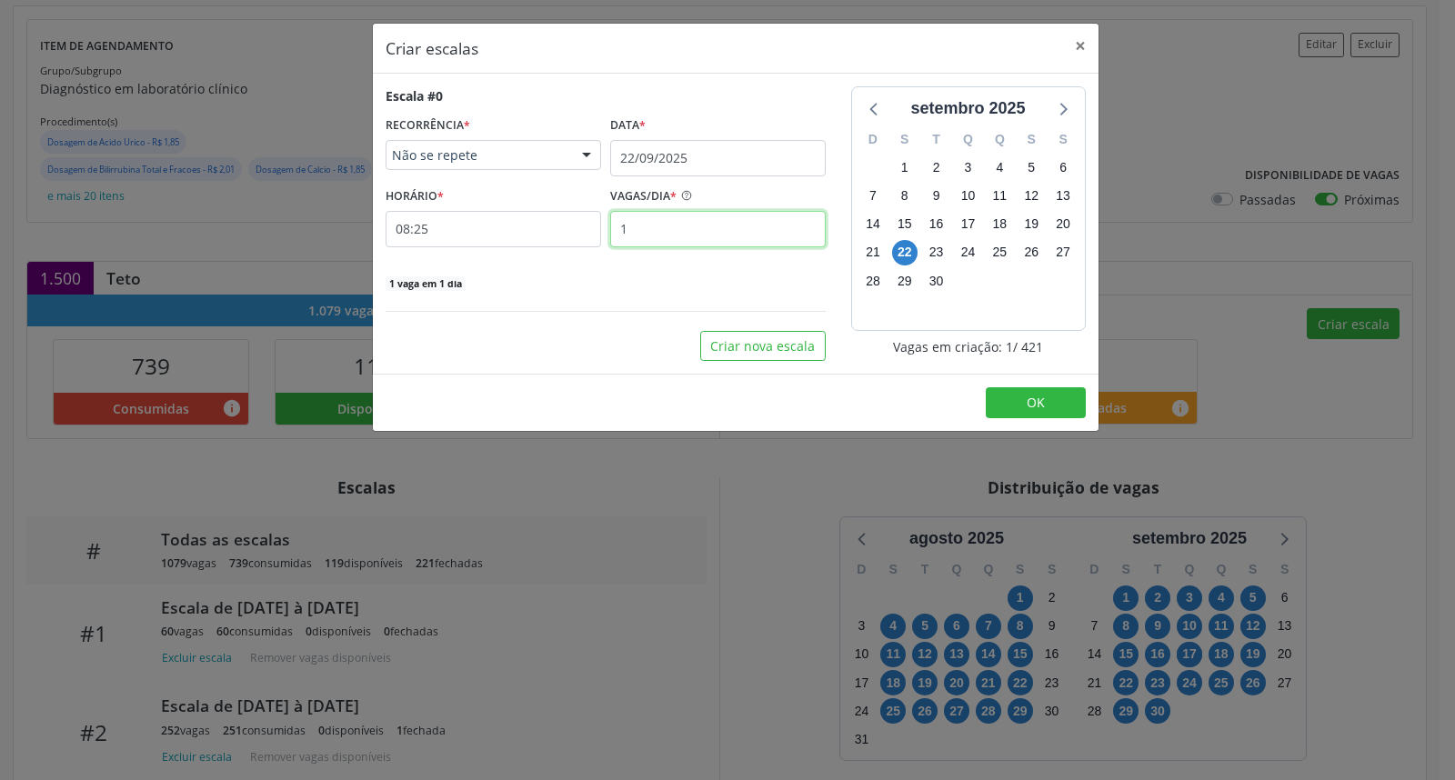
click at [689, 235] on input "1" at bounding box center [718, 229] width 216 height 36
type input "16"
click at [542, 226] on input "08:25" at bounding box center [494, 229] width 216 height 36
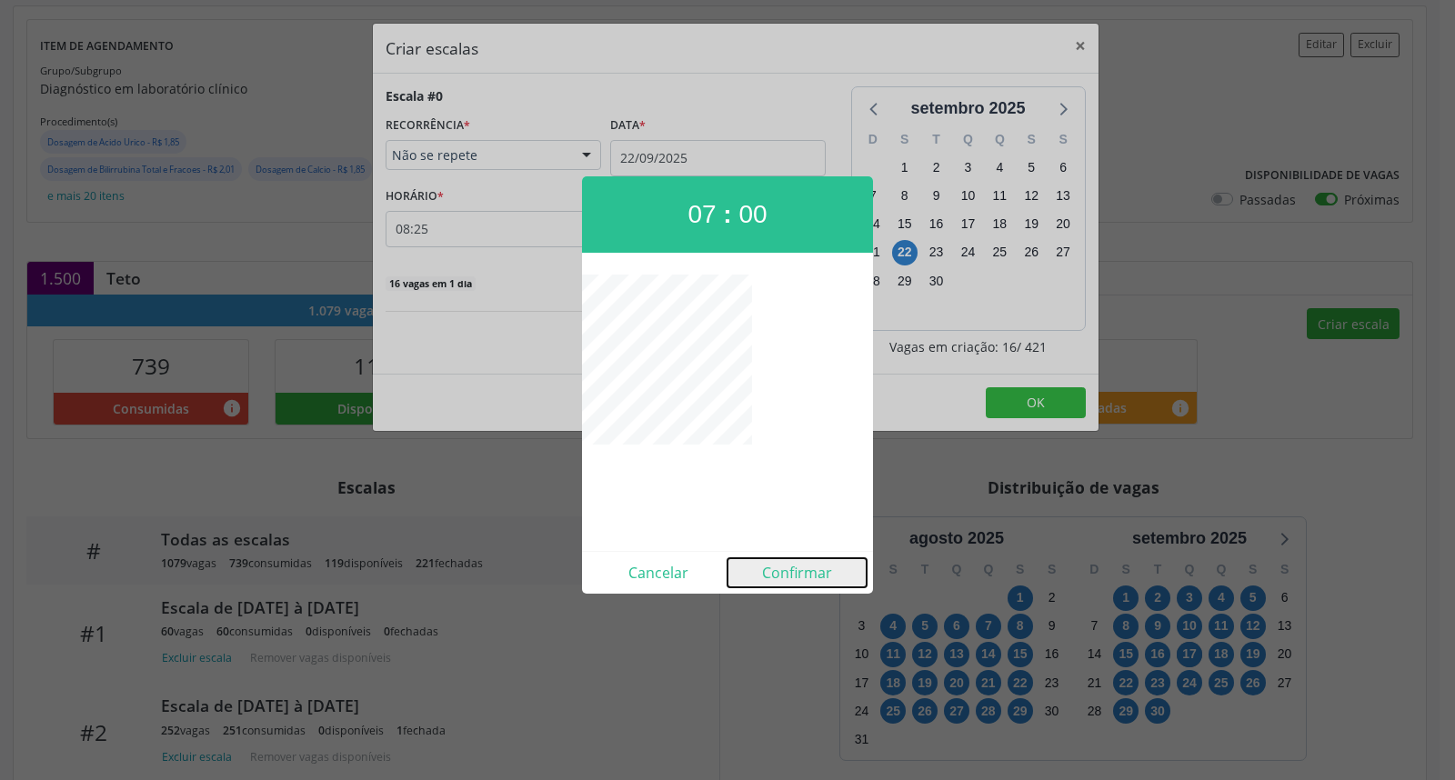
click at [799, 561] on button "Confirmar" at bounding box center [797, 573] width 139 height 29
type input "07:00"
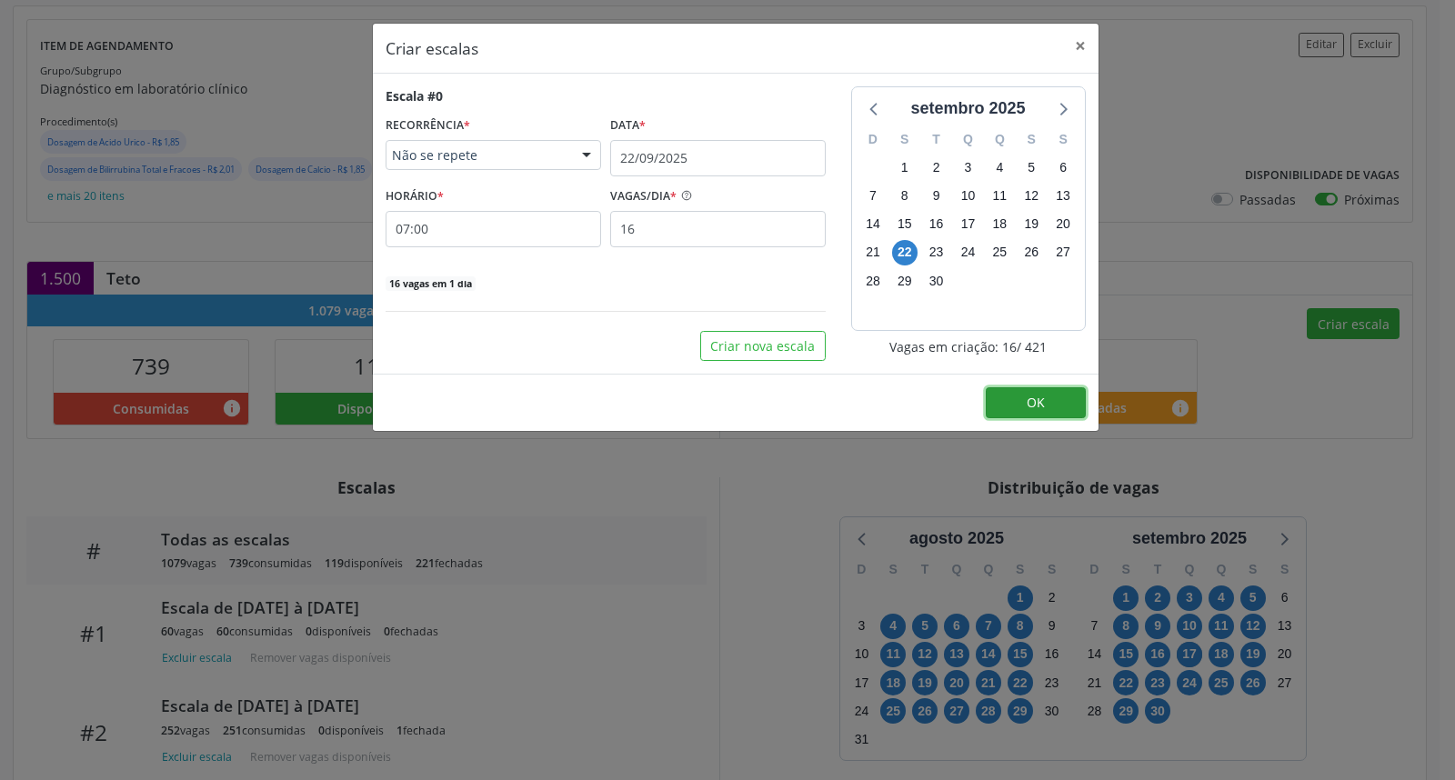
click at [1040, 401] on span "OK" at bounding box center [1036, 402] width 18 height 17
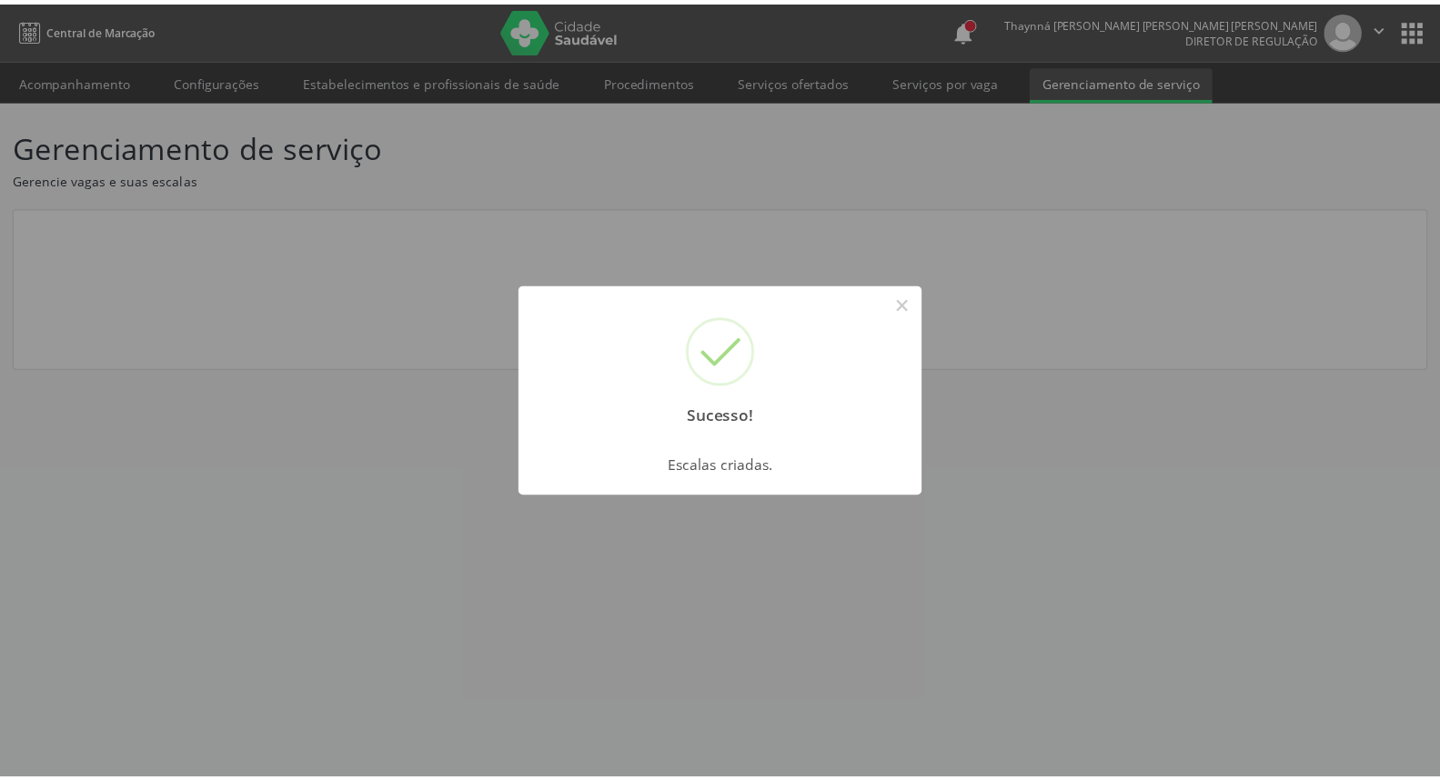
scroll to position [0, 0]
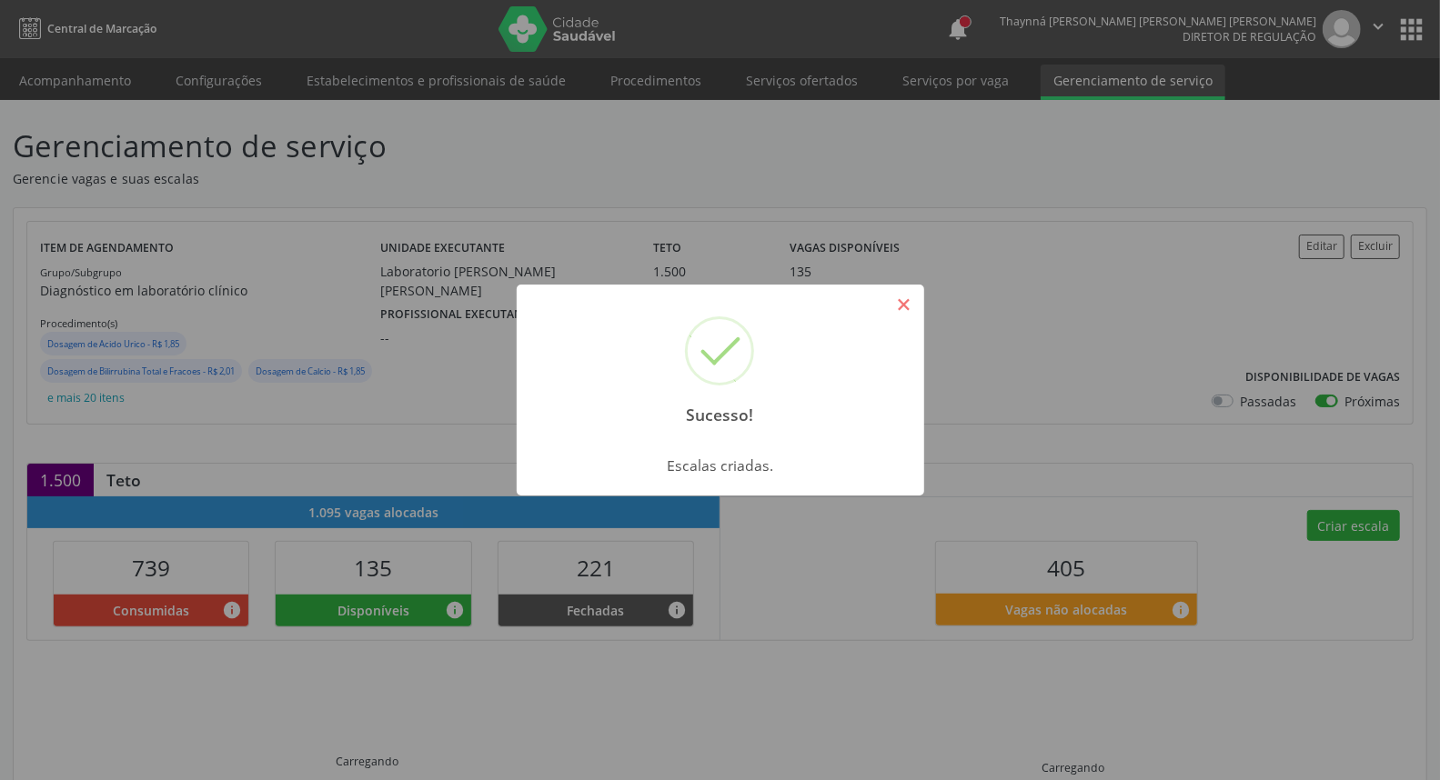
click at [908, 309] on button "×" at bounding box center [904, 304] width 31 height 31
